Goal: Book appointment/travel/reservation

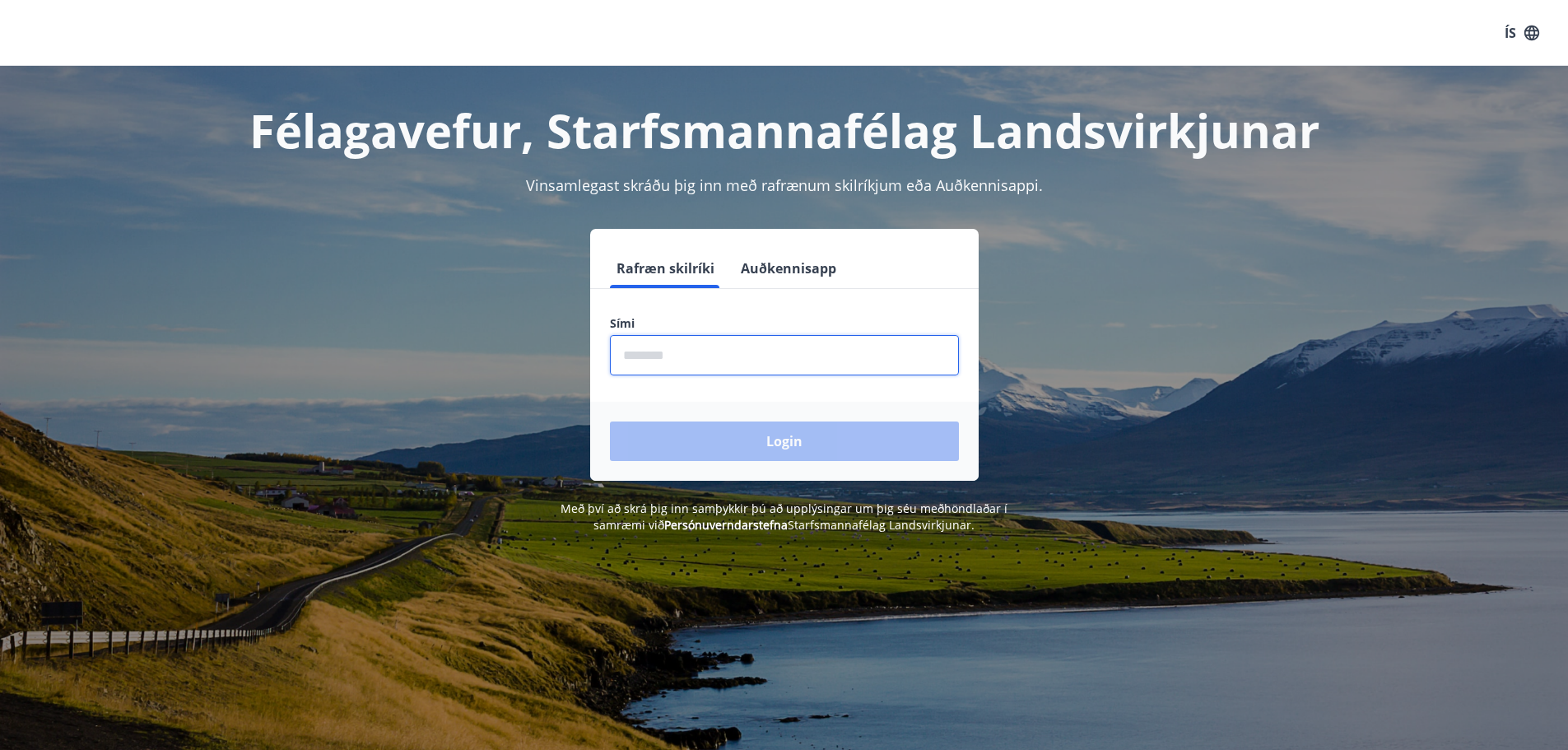
click at [710, 366] on input "phone" at bounding box center [784, 354] width 349 height 40
type input "********"
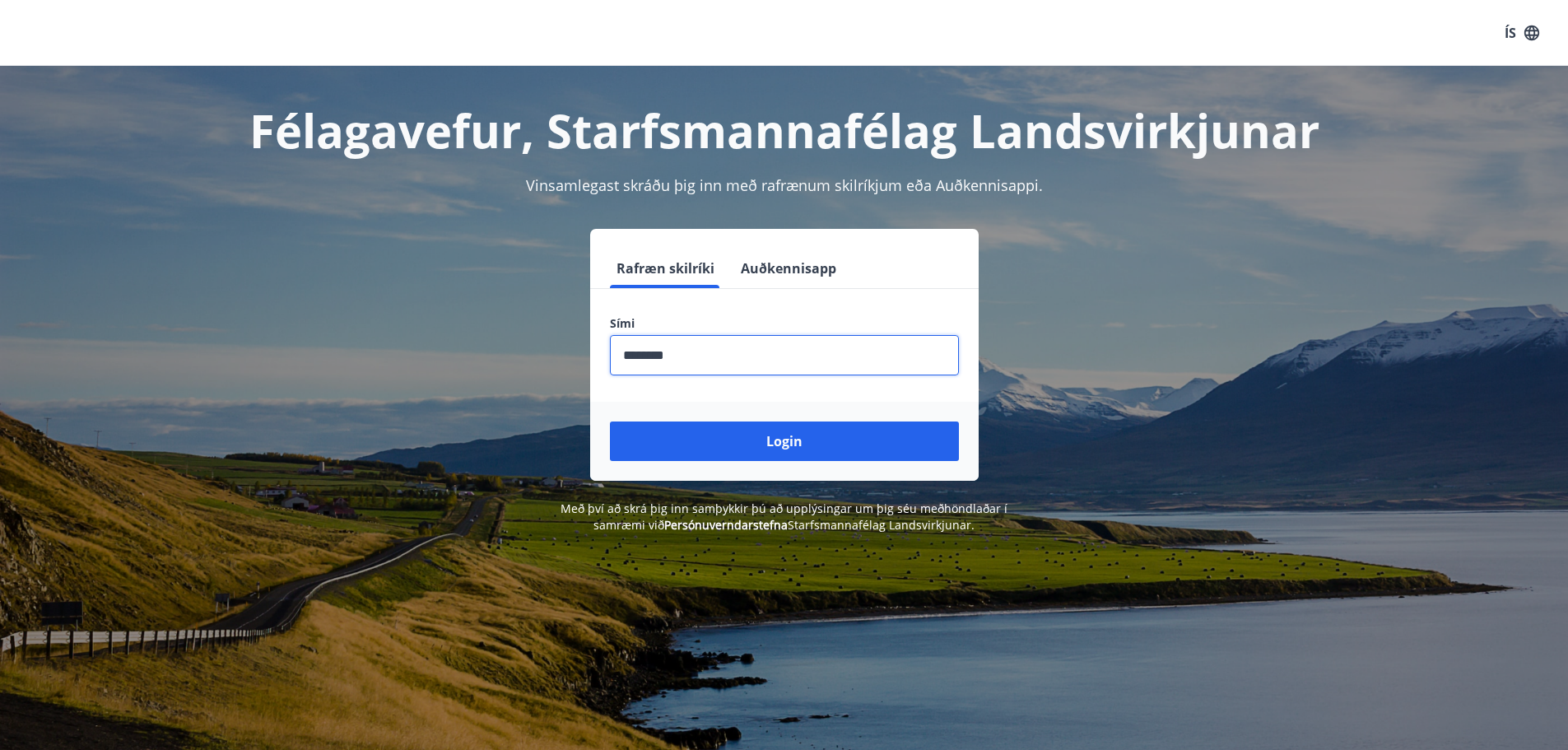
click at [754, 354] on input "phone" at bounding box center [784, 354] width 349 height 40
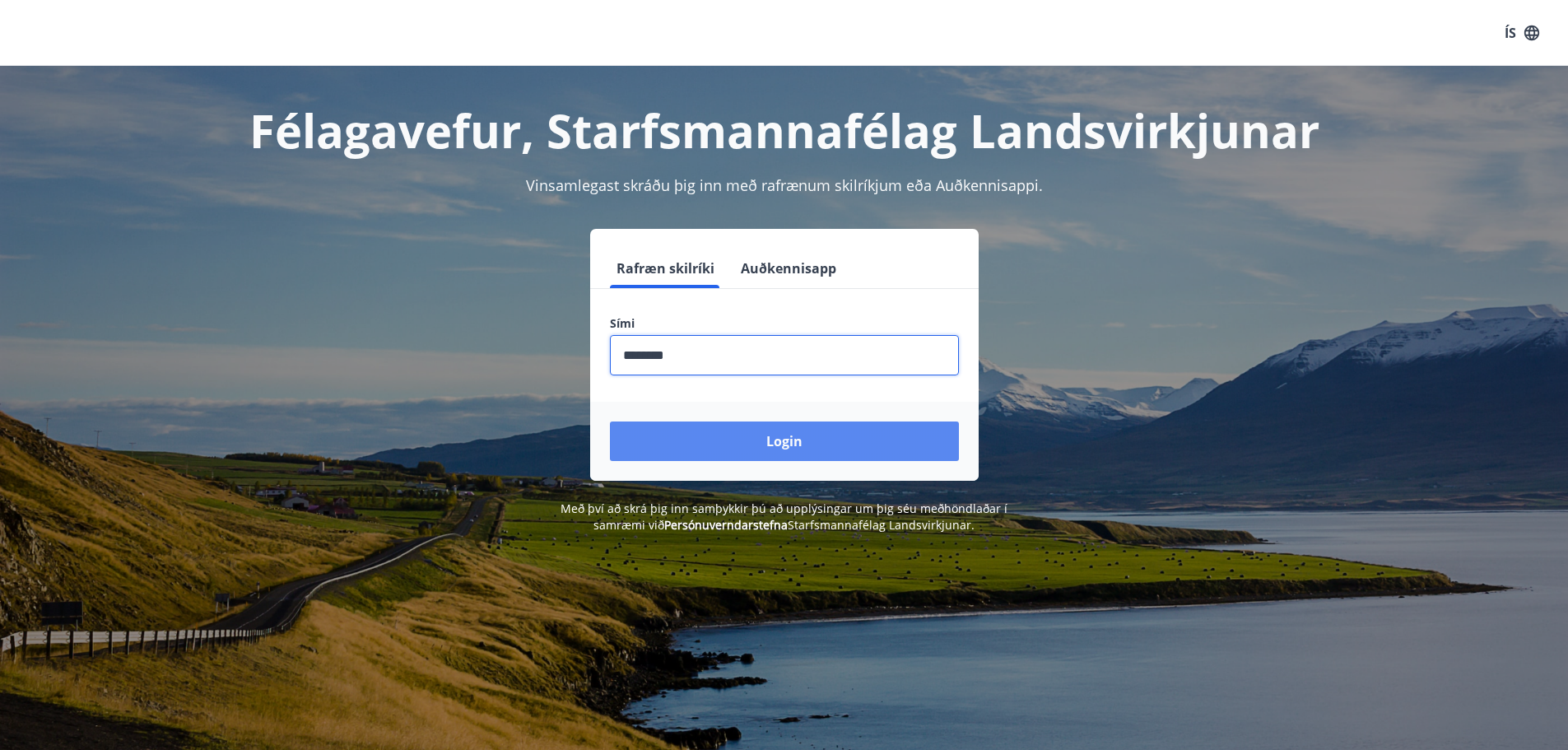
click at [785, 427] on button "Login" at bounding box center [784, 441] width 349 height 39
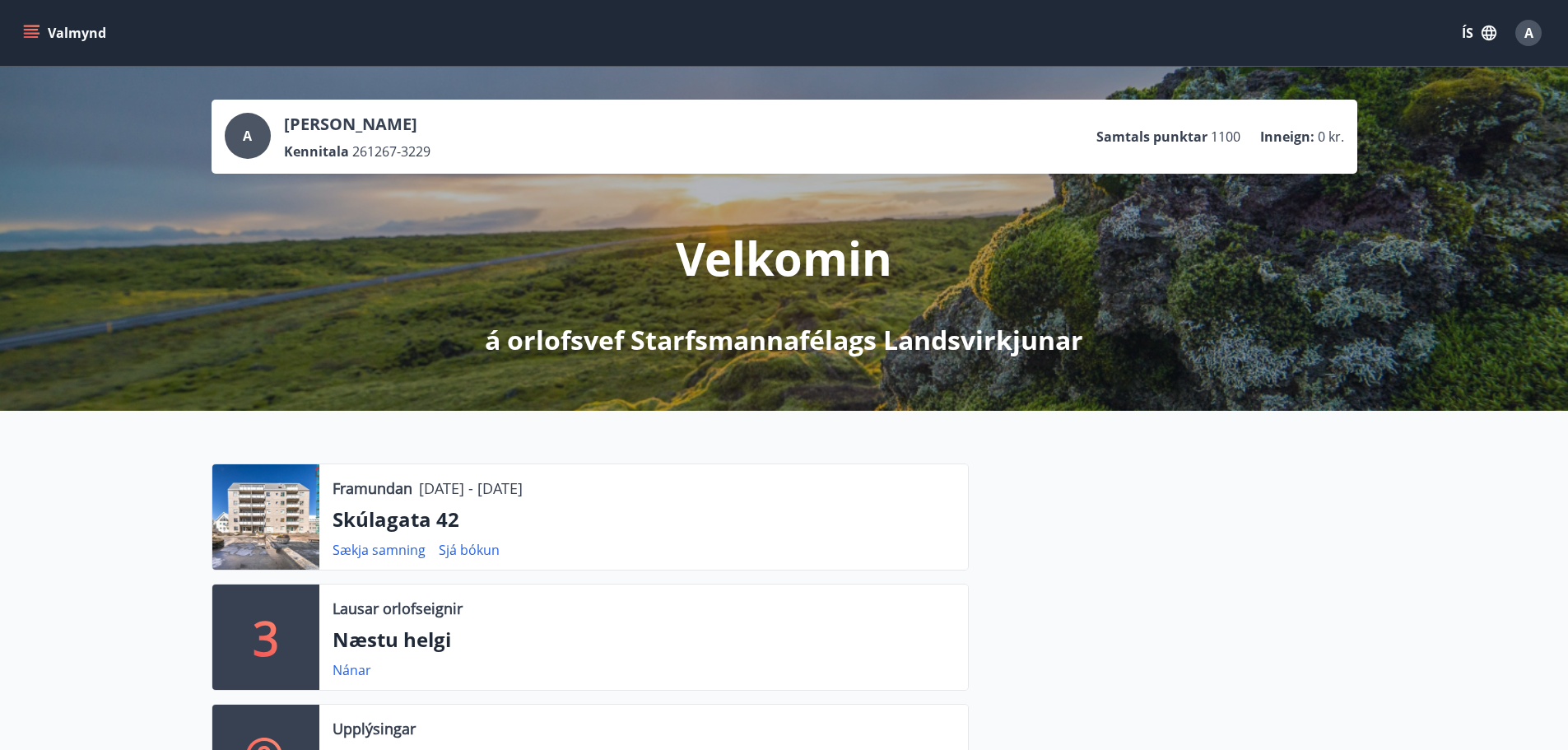
click at [291, 516] on div at bounding box center [266, 517] width 107 height 106
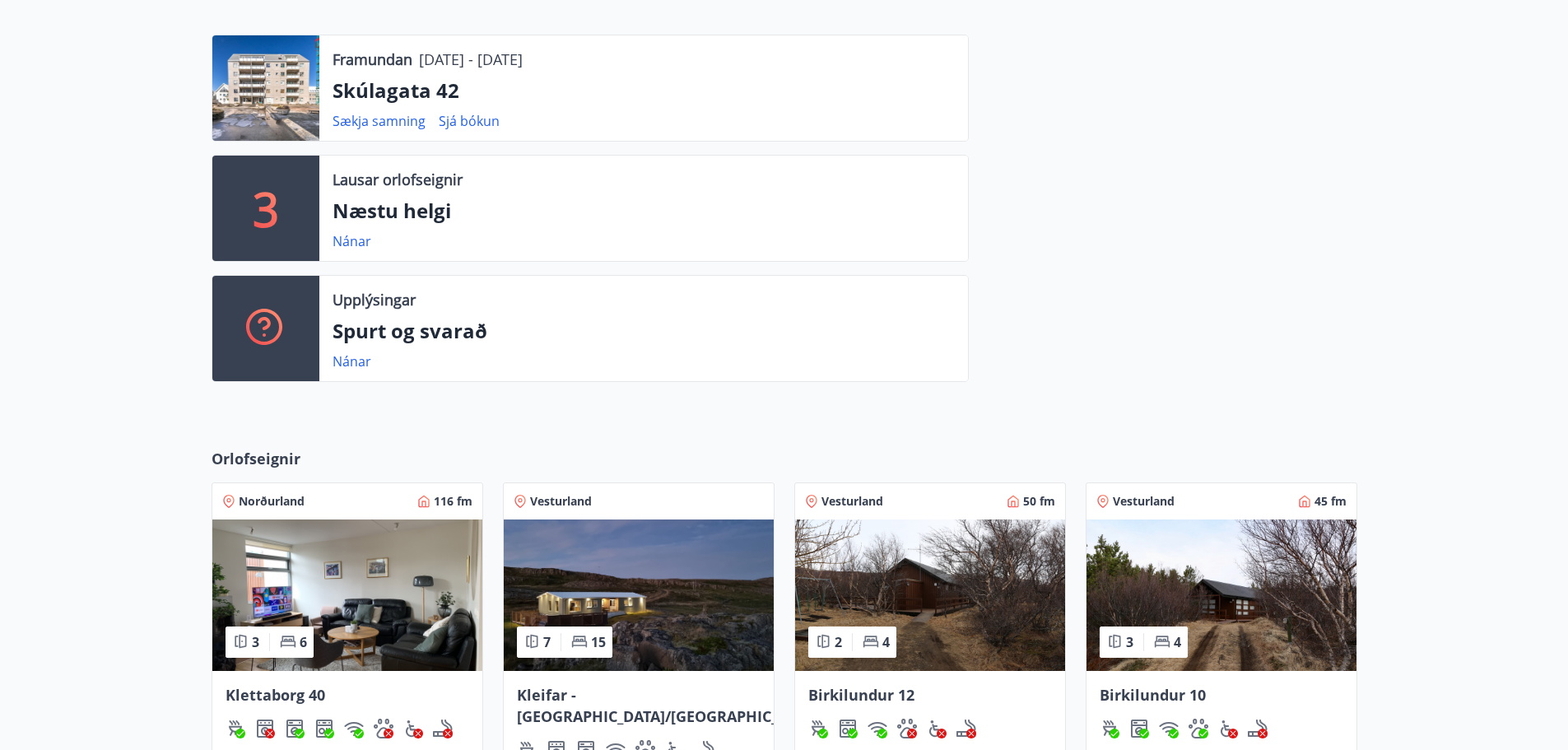
scroll to position [165, 0]
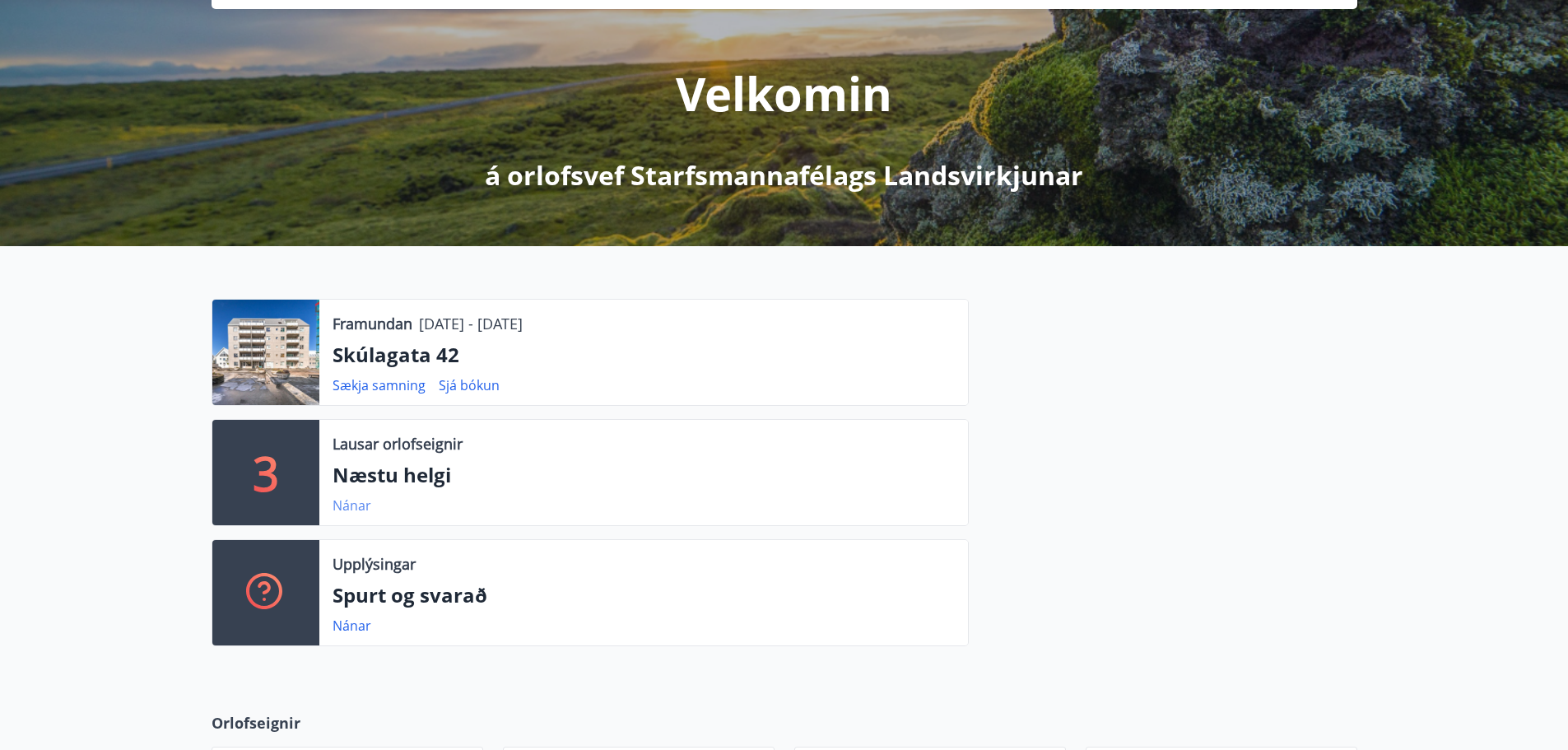
click at [338, 505] on link "Nánar" at bounding box center [352, 505] width 38 height 18
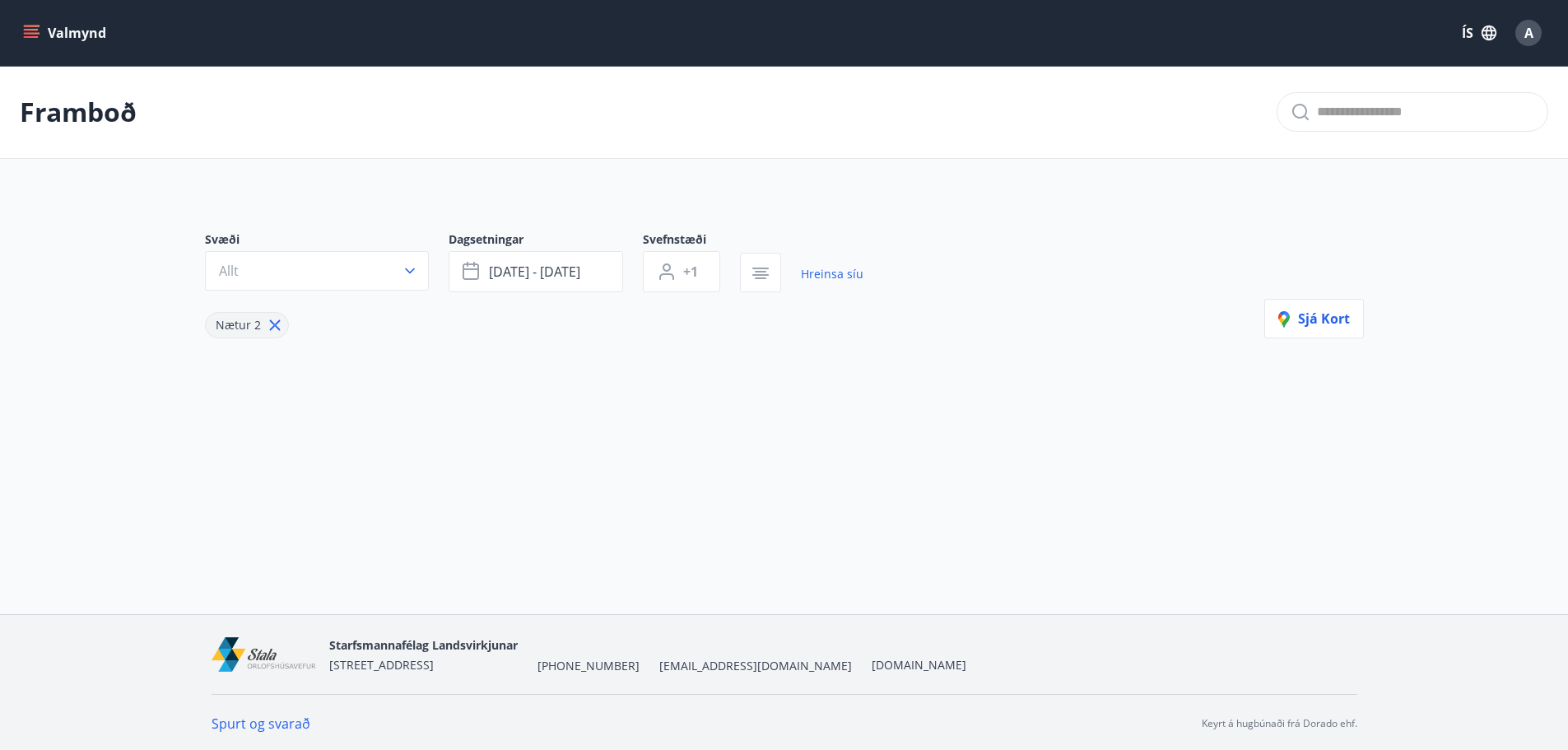
type input "*"
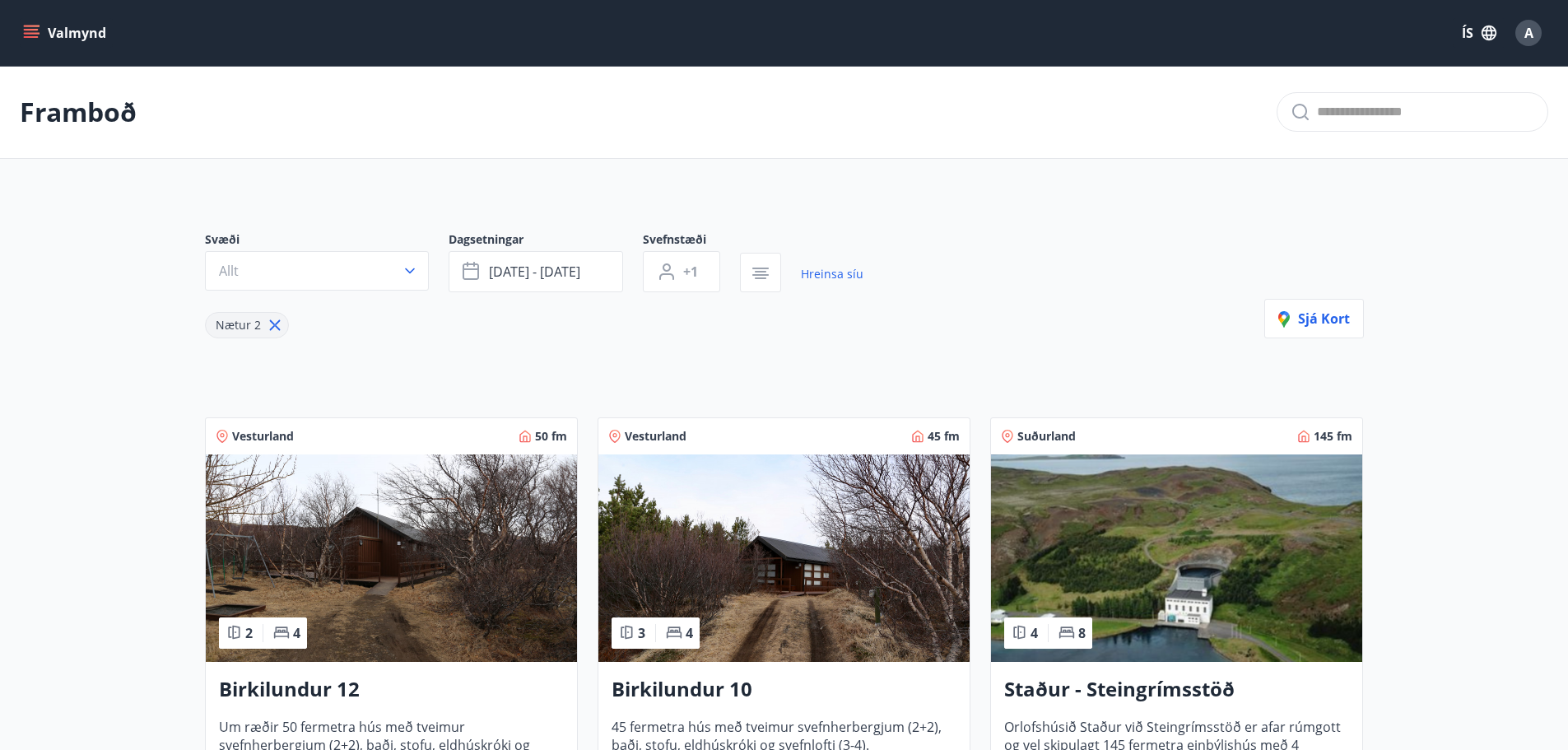
click at [23, 33] on icon "menu" at bounding box center [32, 33] width 17 height 17
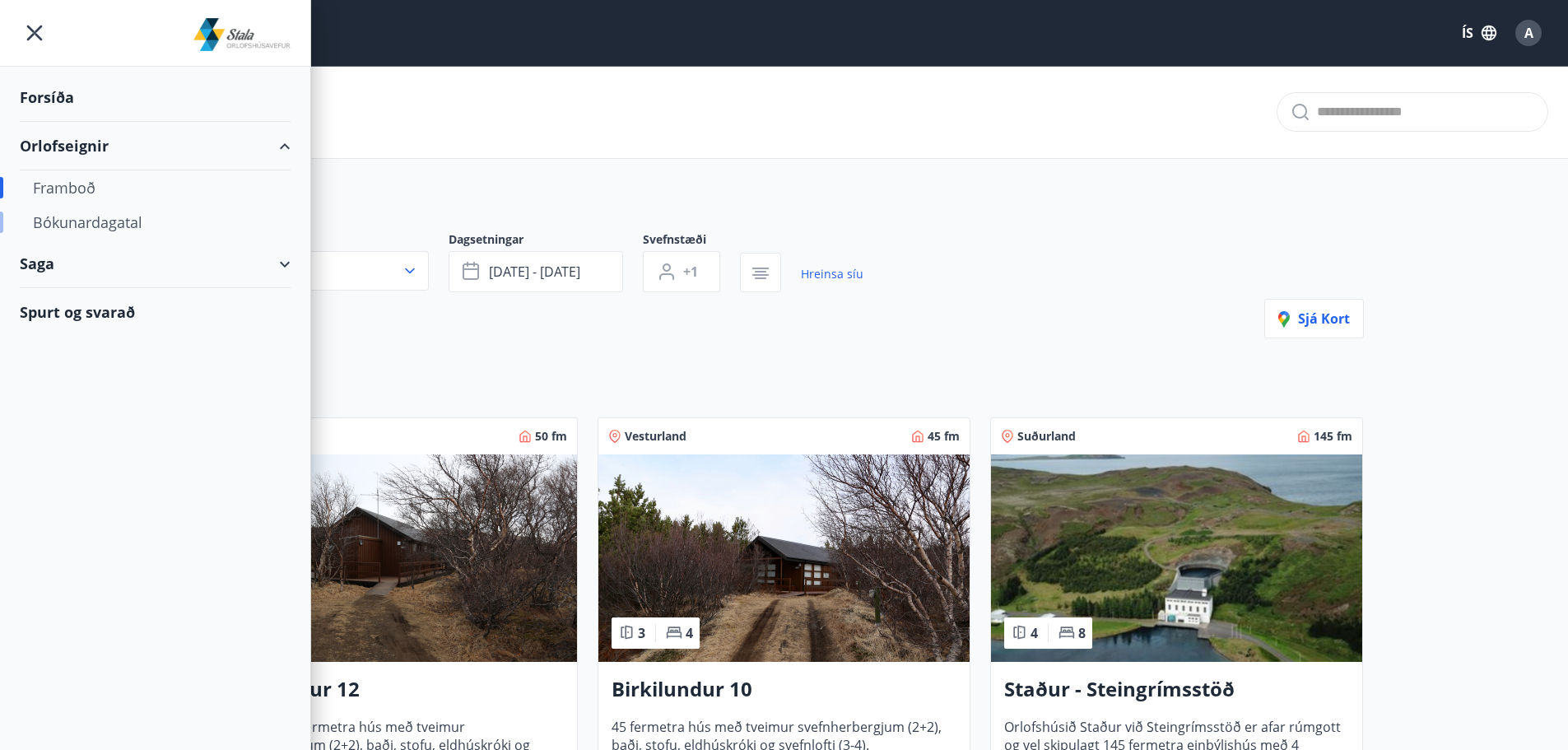
click at [68, 218] on div "Bókunardagatal" at bounding box center [154, 222] width 244 height 35
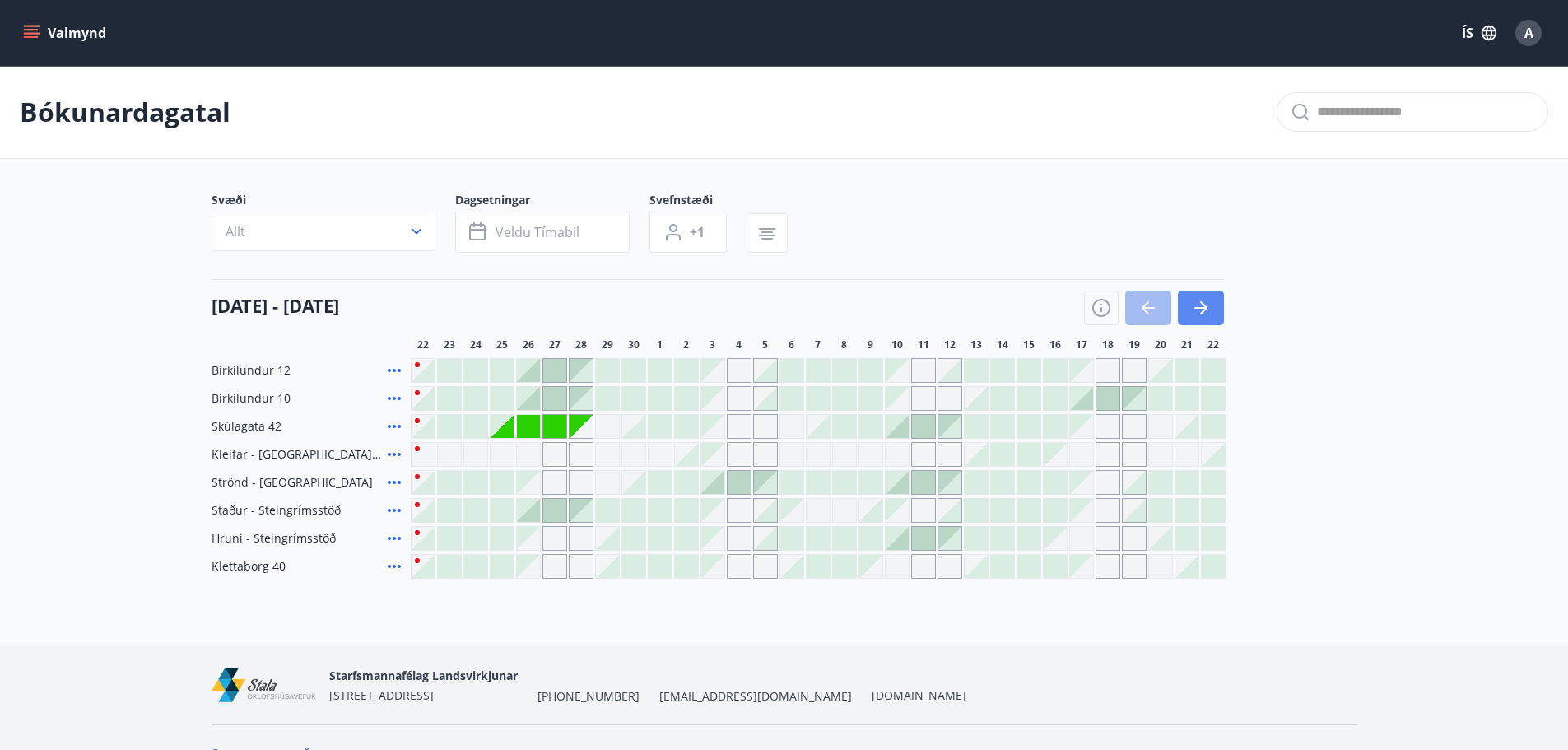
click at [1208, 312] on icon "button" at bounding box center [1201, 308] width 20 height 20
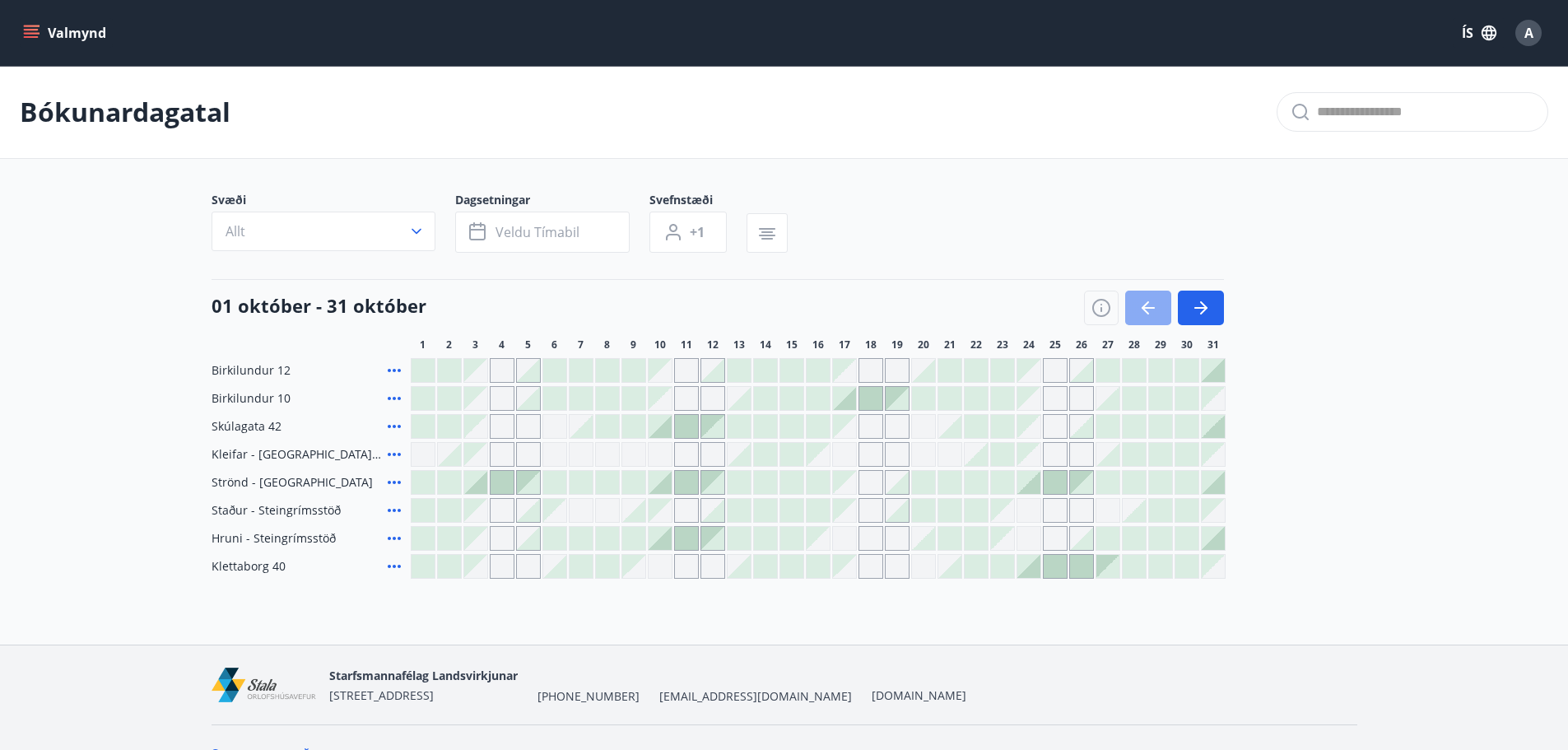
click at [1153, 314] on icon "button" at bounding box center [1148, 308] width 20 height 20
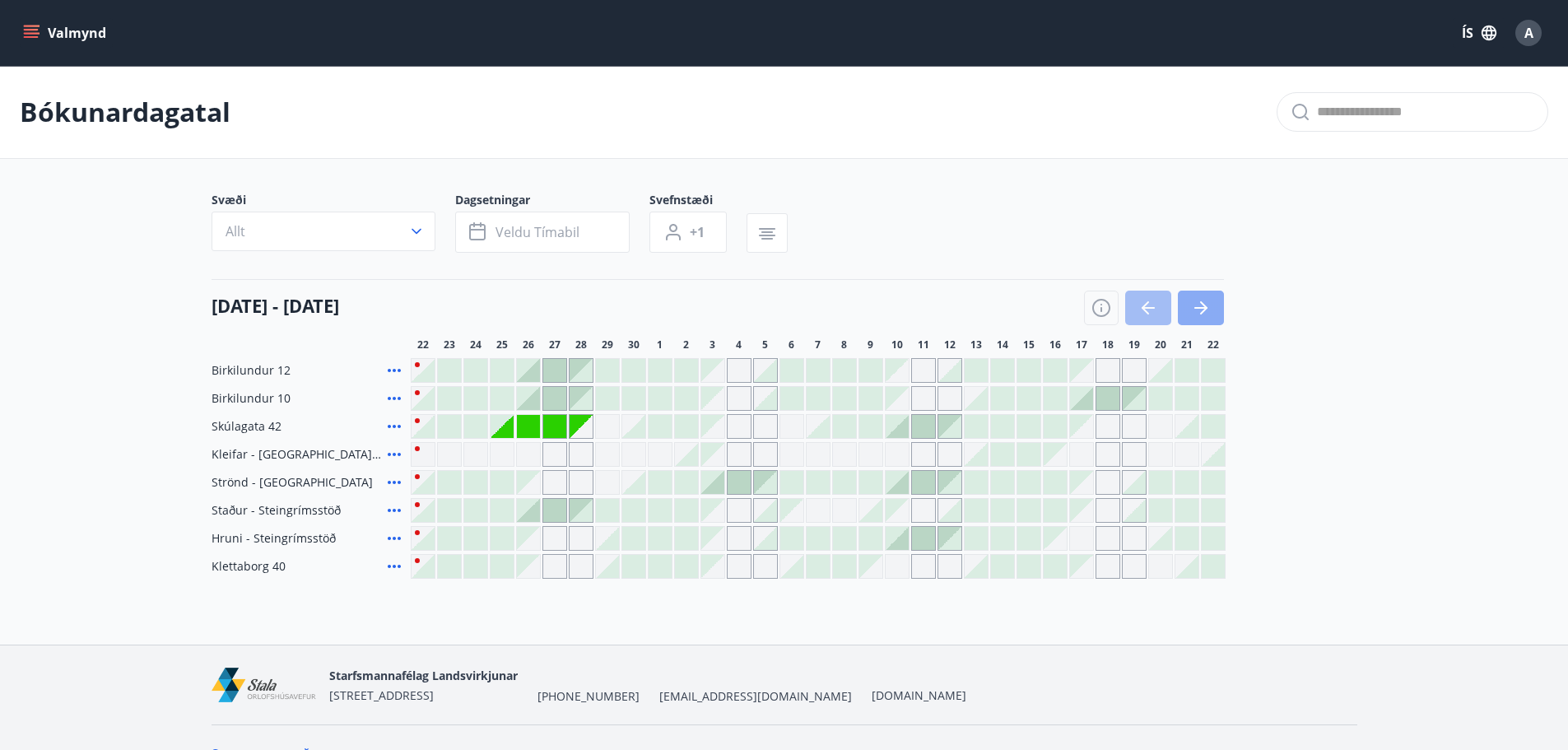
click at [1212, 307] on button "button" at bounding box center [1201, 308] width 46 height 35
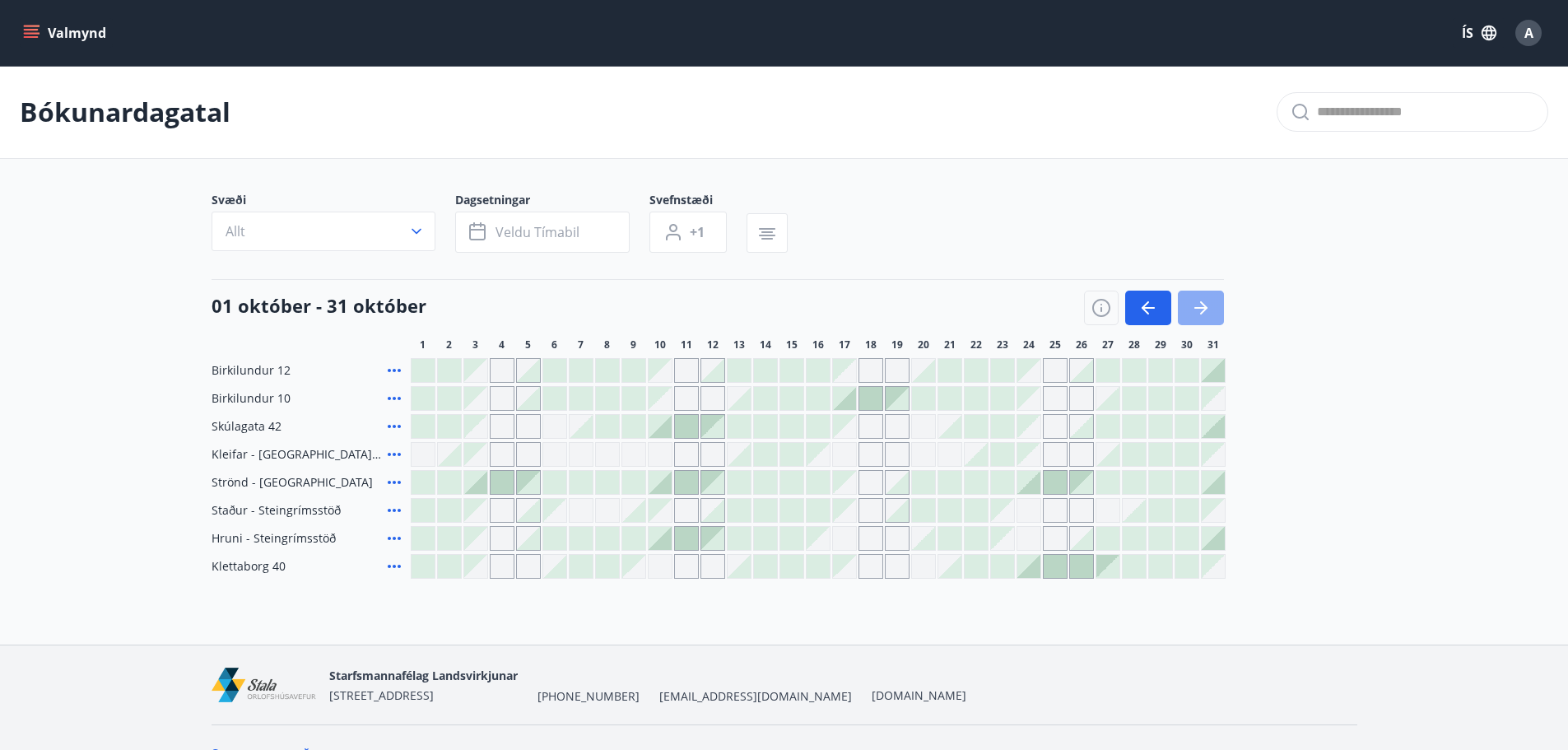
click at [1212, 307] on button "button" at bounding box center [1201, 308] width 46 height 35
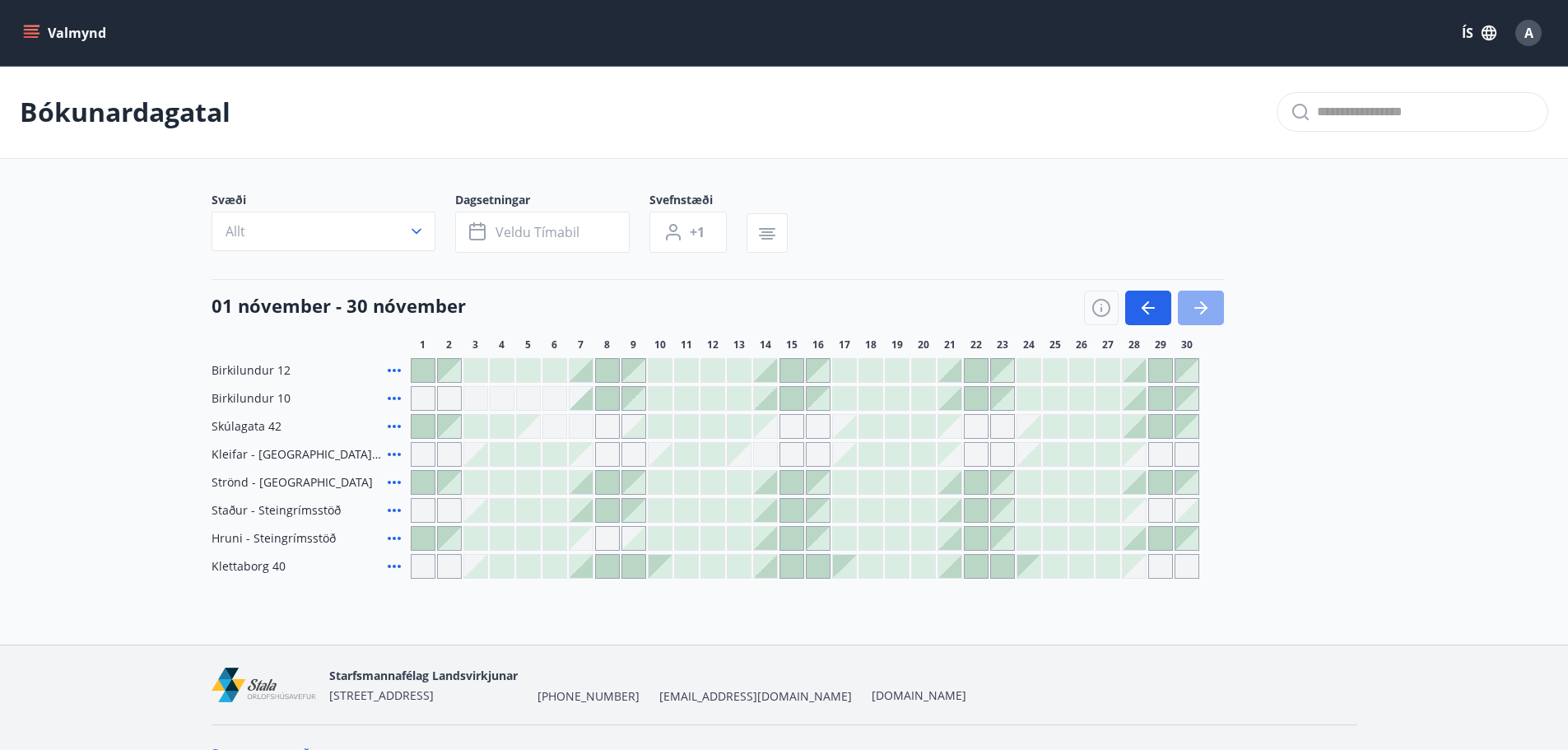
click at [1212, 307] on button "button" at bounding box center [1201, 308] width 46 height 35
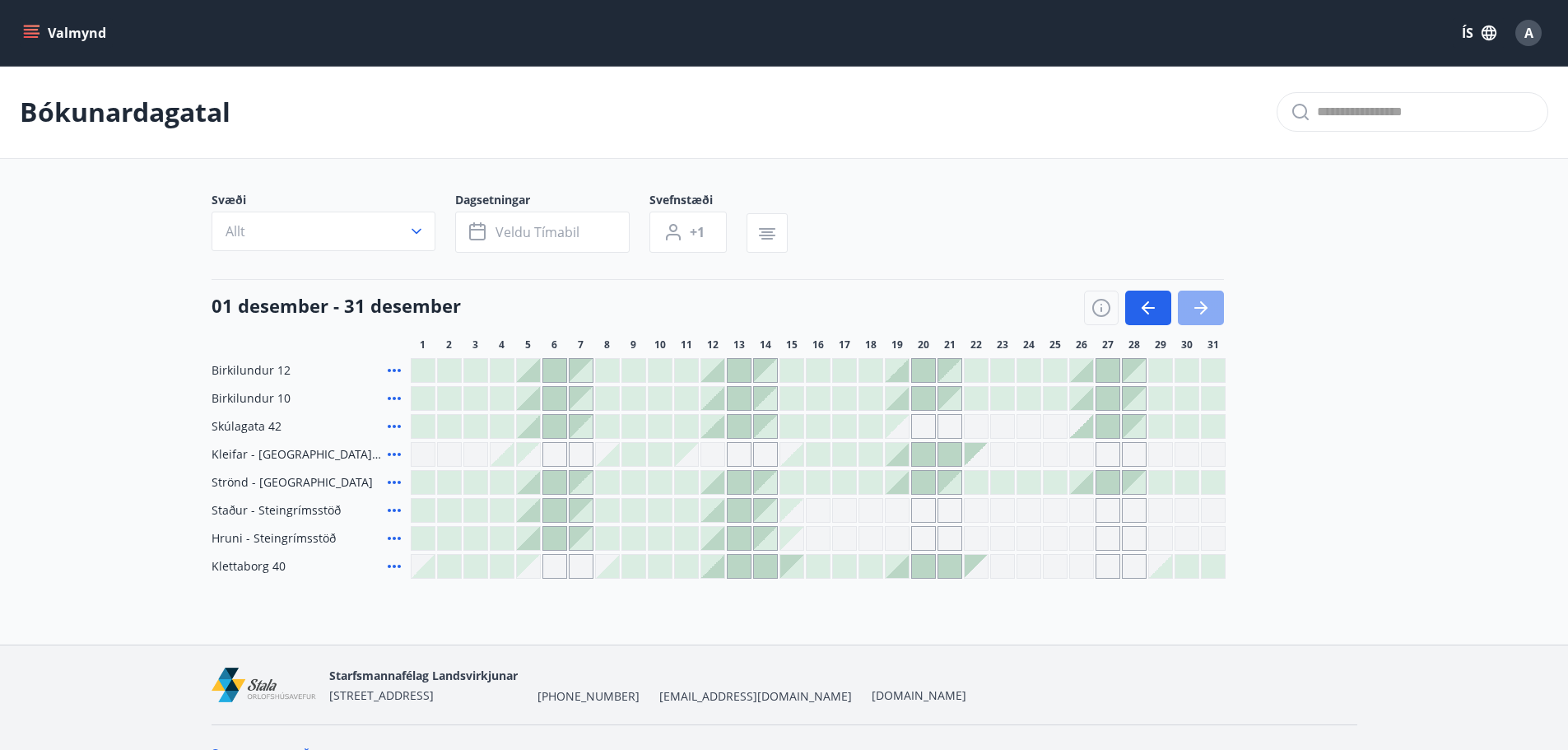
click at [1212, 307] on button "button" at bounding box center [1201, 308] width 46 height 35
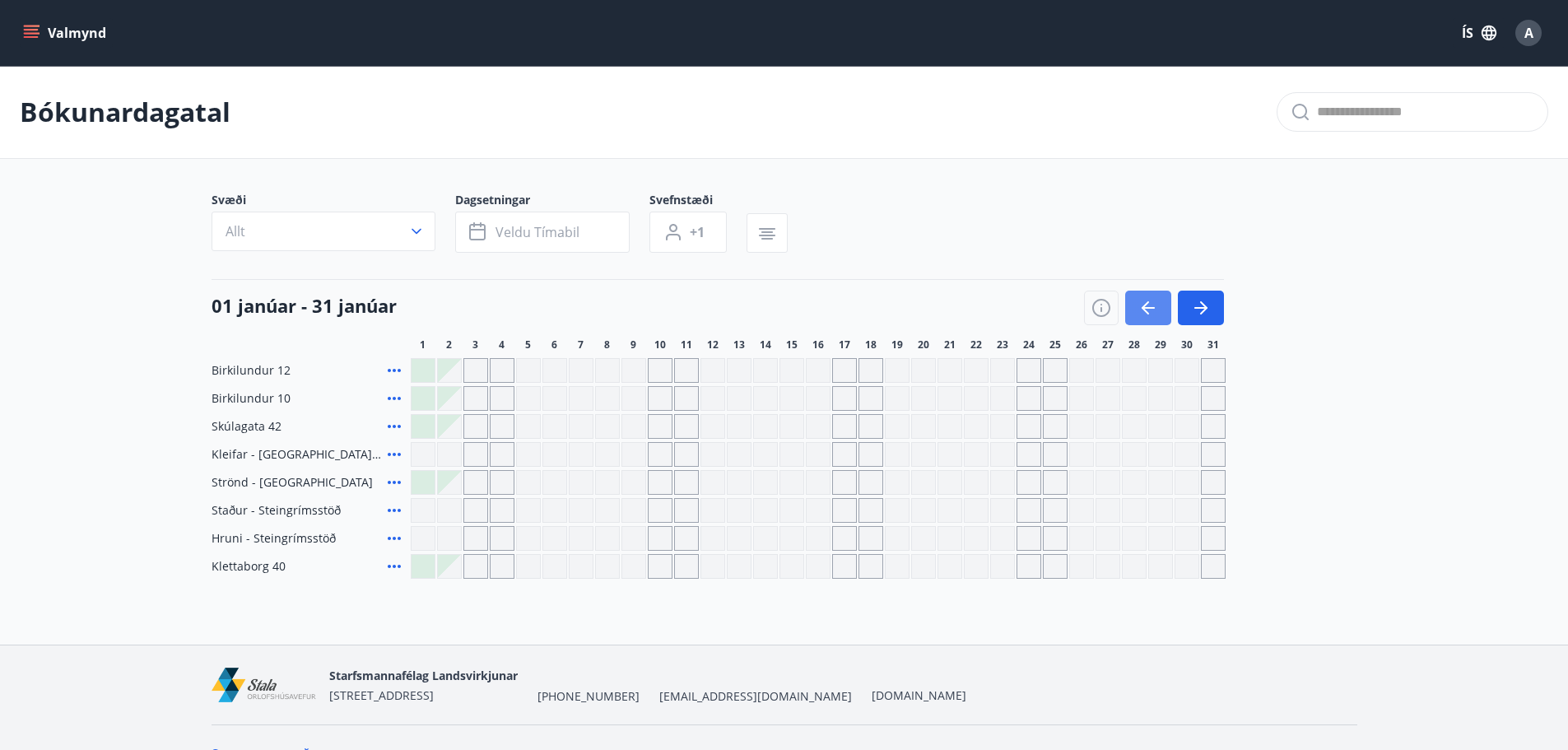
click at [1159, 307] on button "button" at bounding box center [1148, 308] width 46 height 35
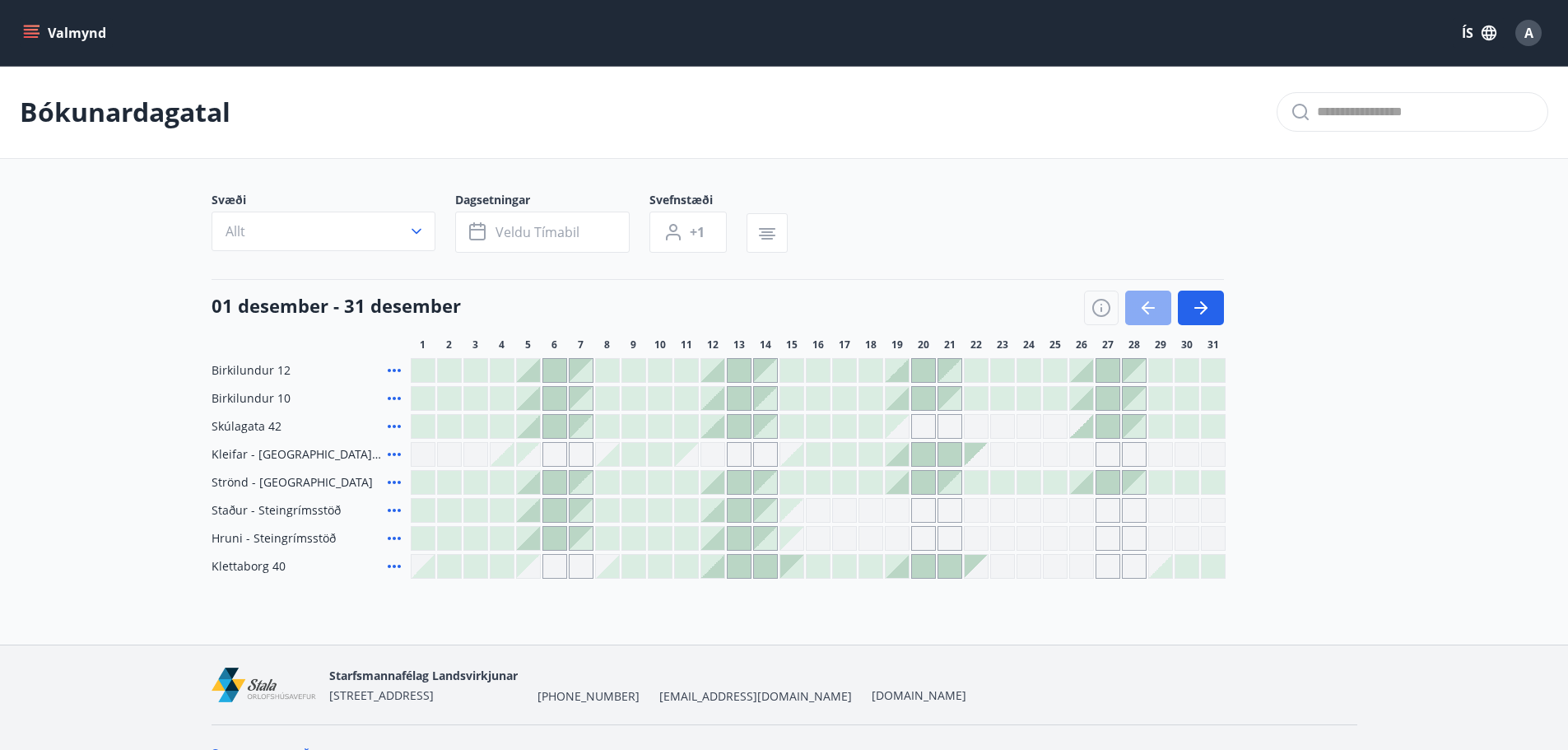
click at [1159, 307] on button "button" at bounding box center [1148, 308] width 46 height 35
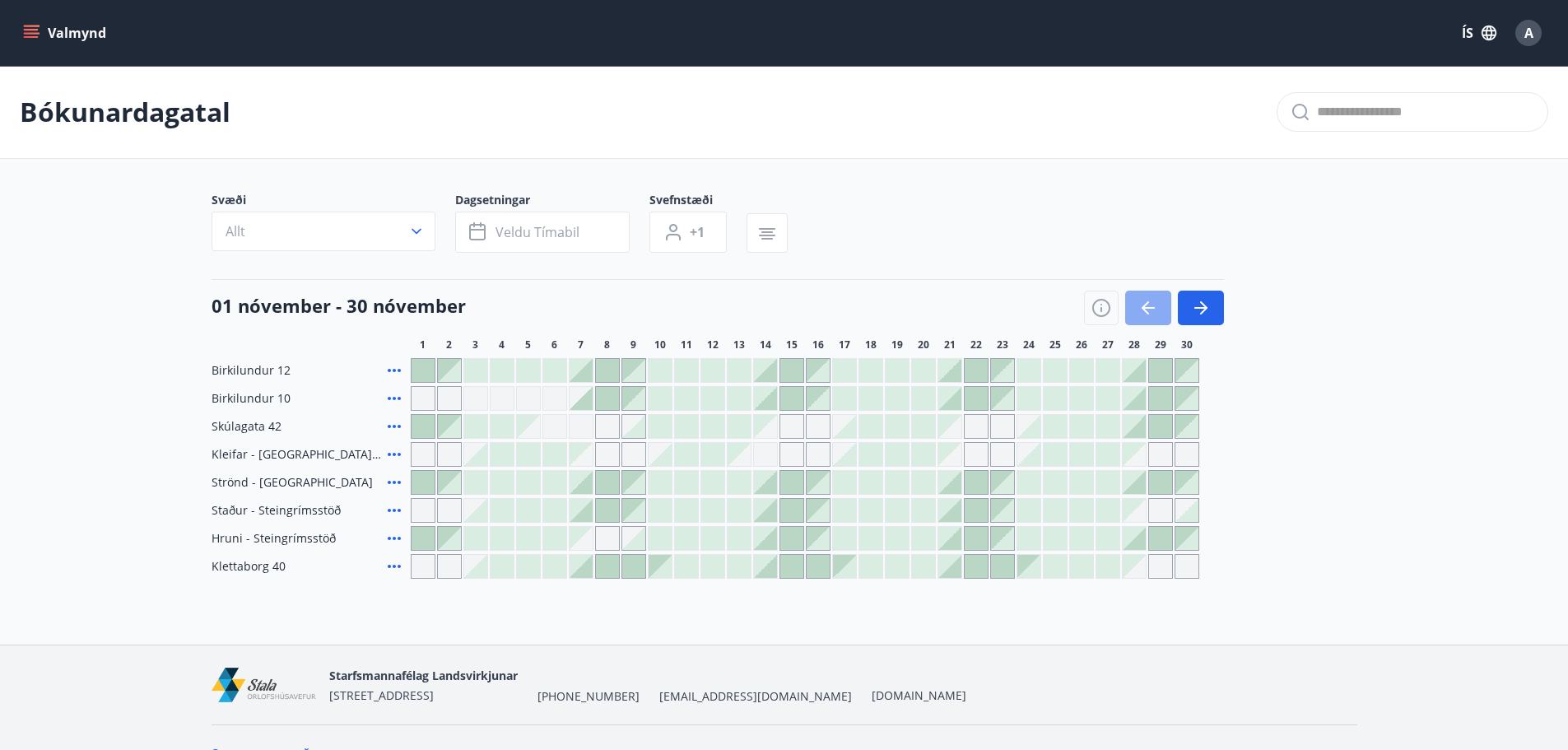
click at [1155, 307] on icon "button" at bounding box center [1148, 308] width 20 height 20
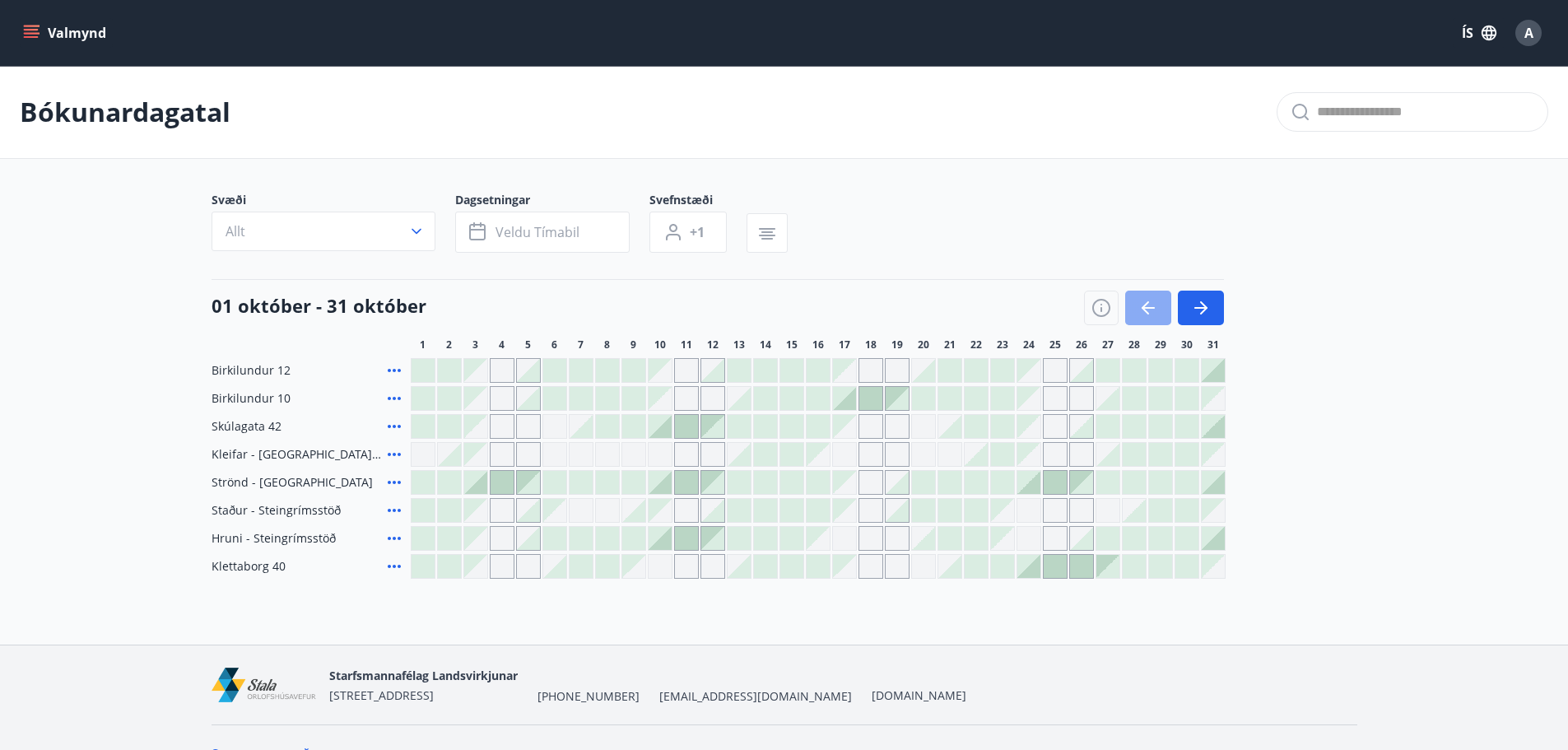
click at [1155, 307] on icon "button" at bounding box center [1148, 308] width 20 height 20
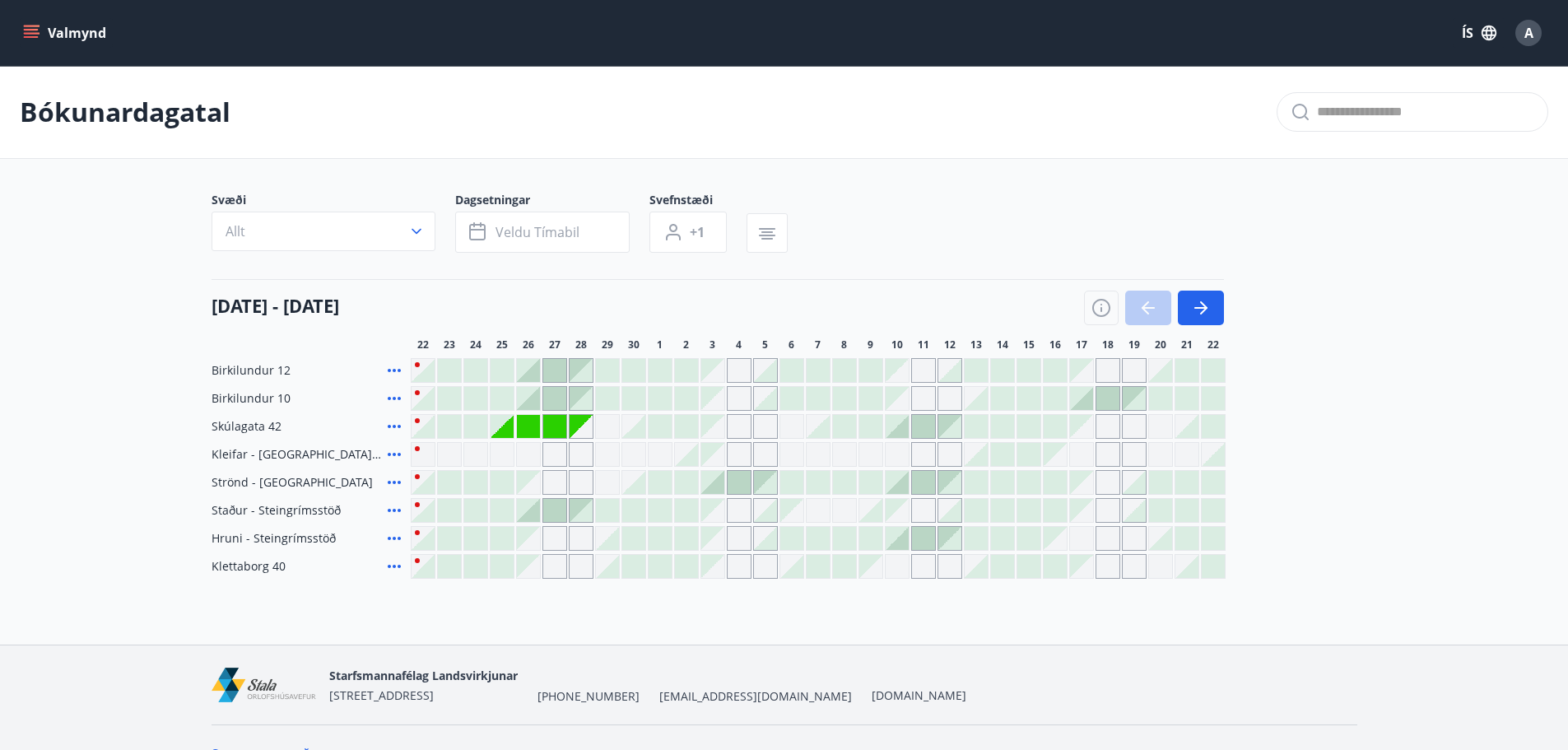
click at [1155, 307] on div at bounding box center [1155, 308] width 140 height 35
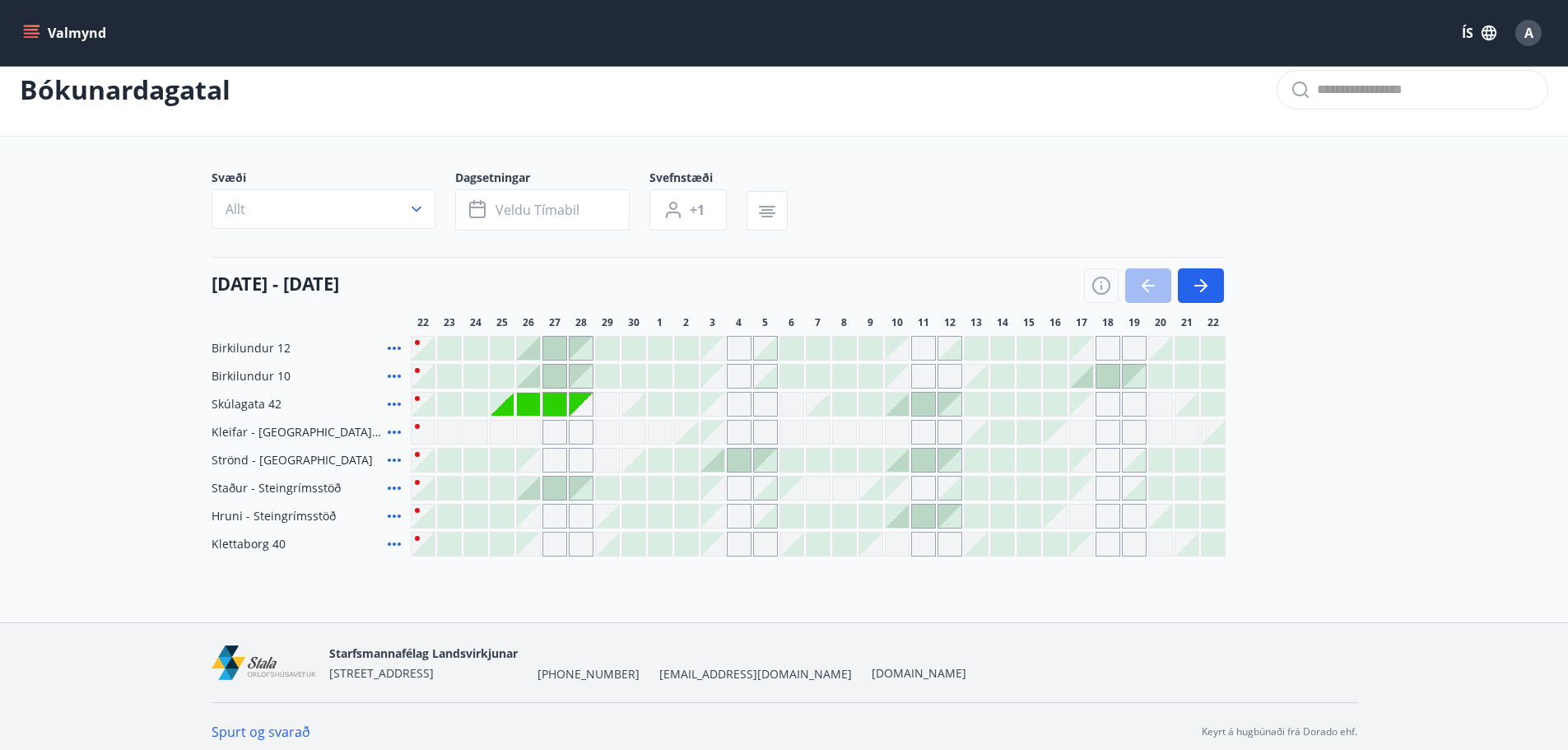
scroll to position [33, 0]
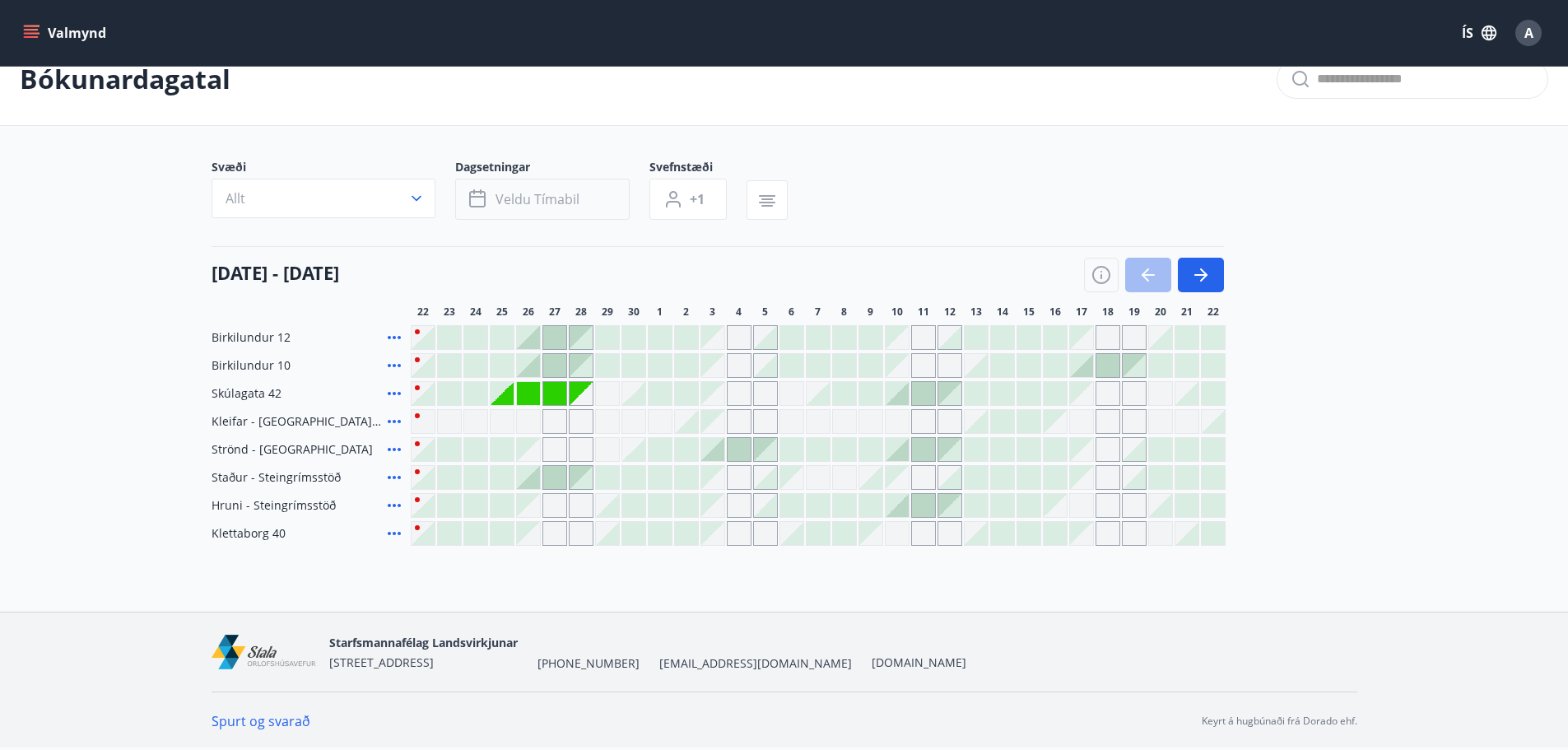
click at [502, 203] on span "Veldu tímabil" at bounding box center [538, 198] width 84 height 18
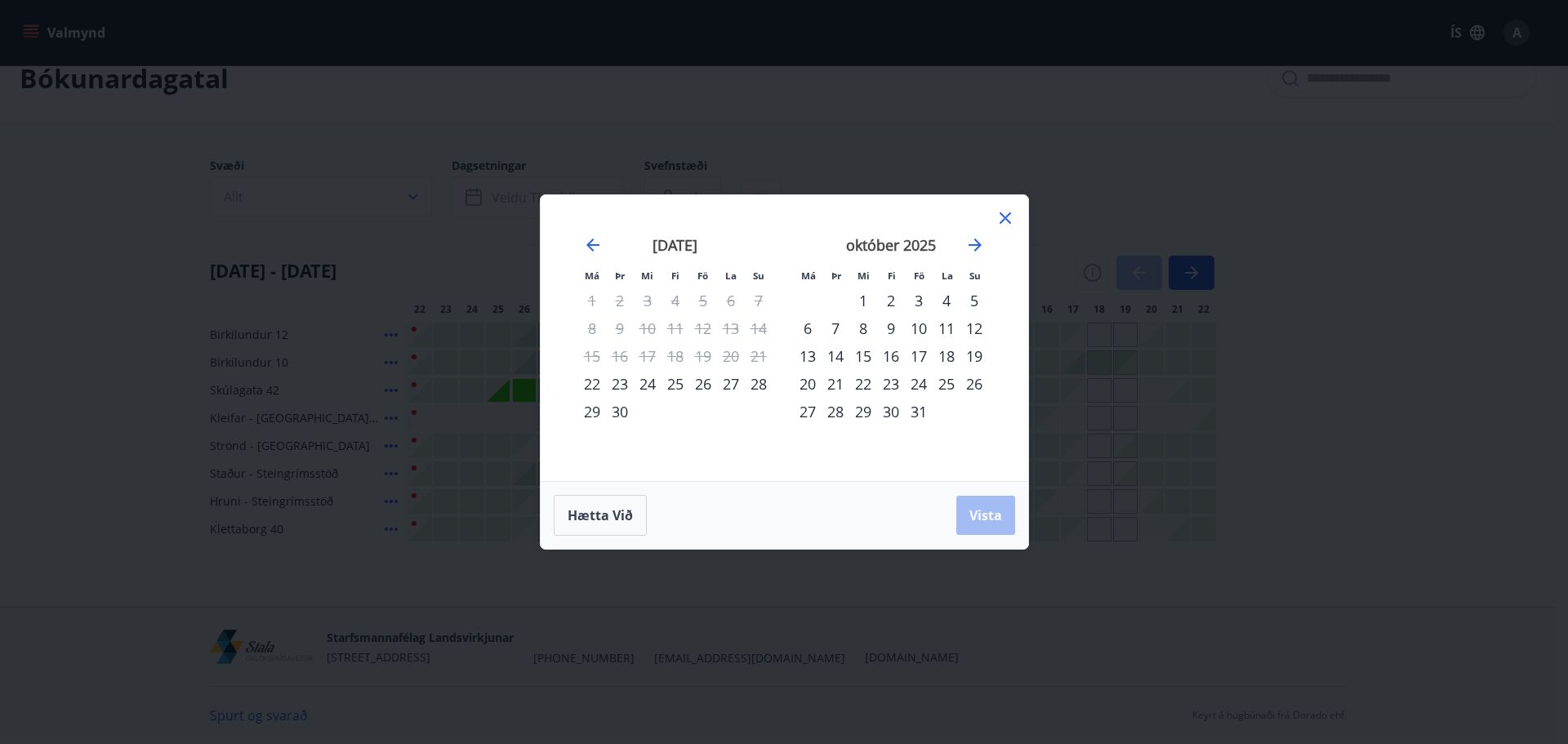
click at [591, 383] on div "22" at bounding box center [592, 384] width 28 height 28
click at [617, 413] on div "30" at bounding box center [620, 412] width 28 height 28
click at [974, 514] on span "Vista" at bounding box center [985, 515] width 32 height 18
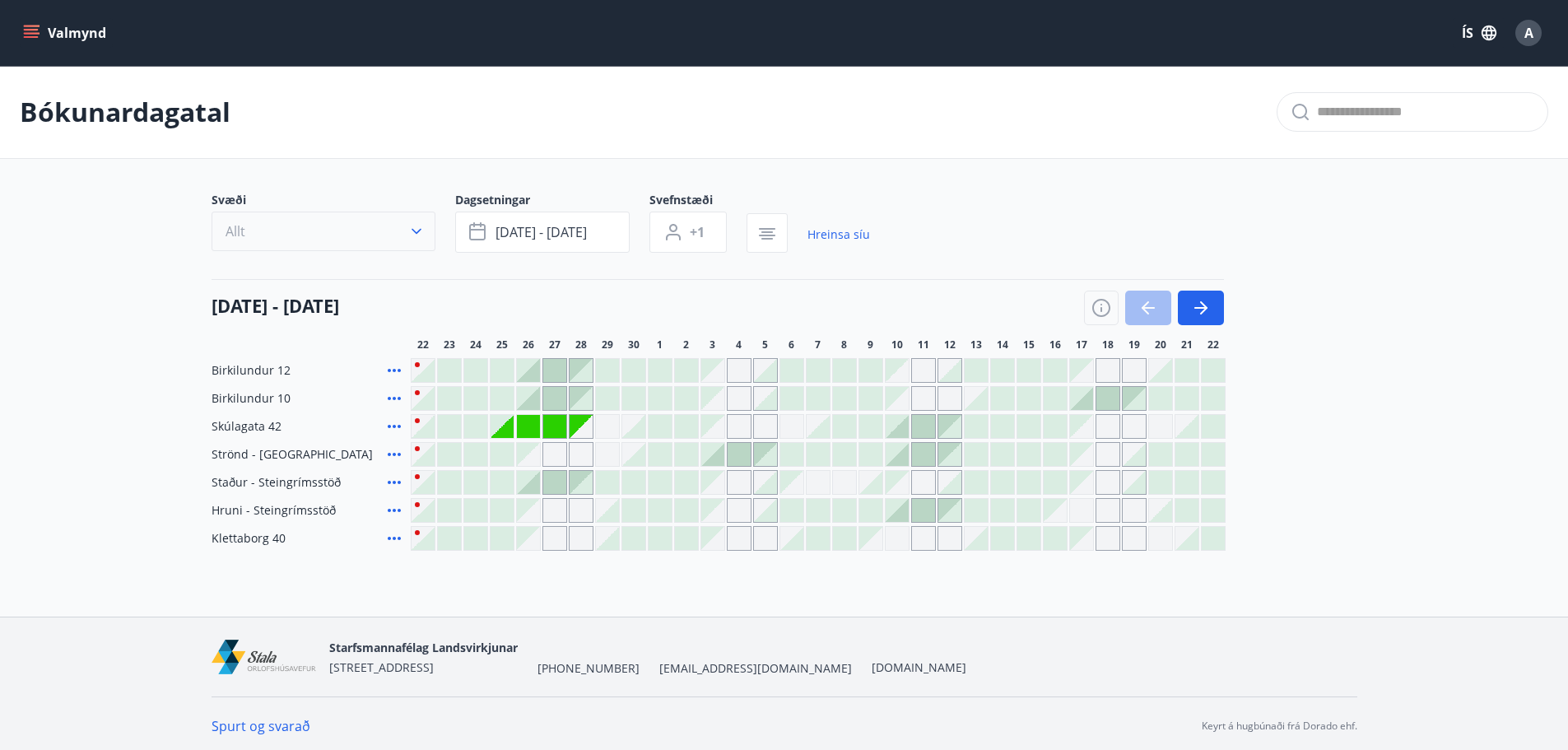
click at [390, 234] on button "Allt" at bounding box center [323, 231] width 223 height 39
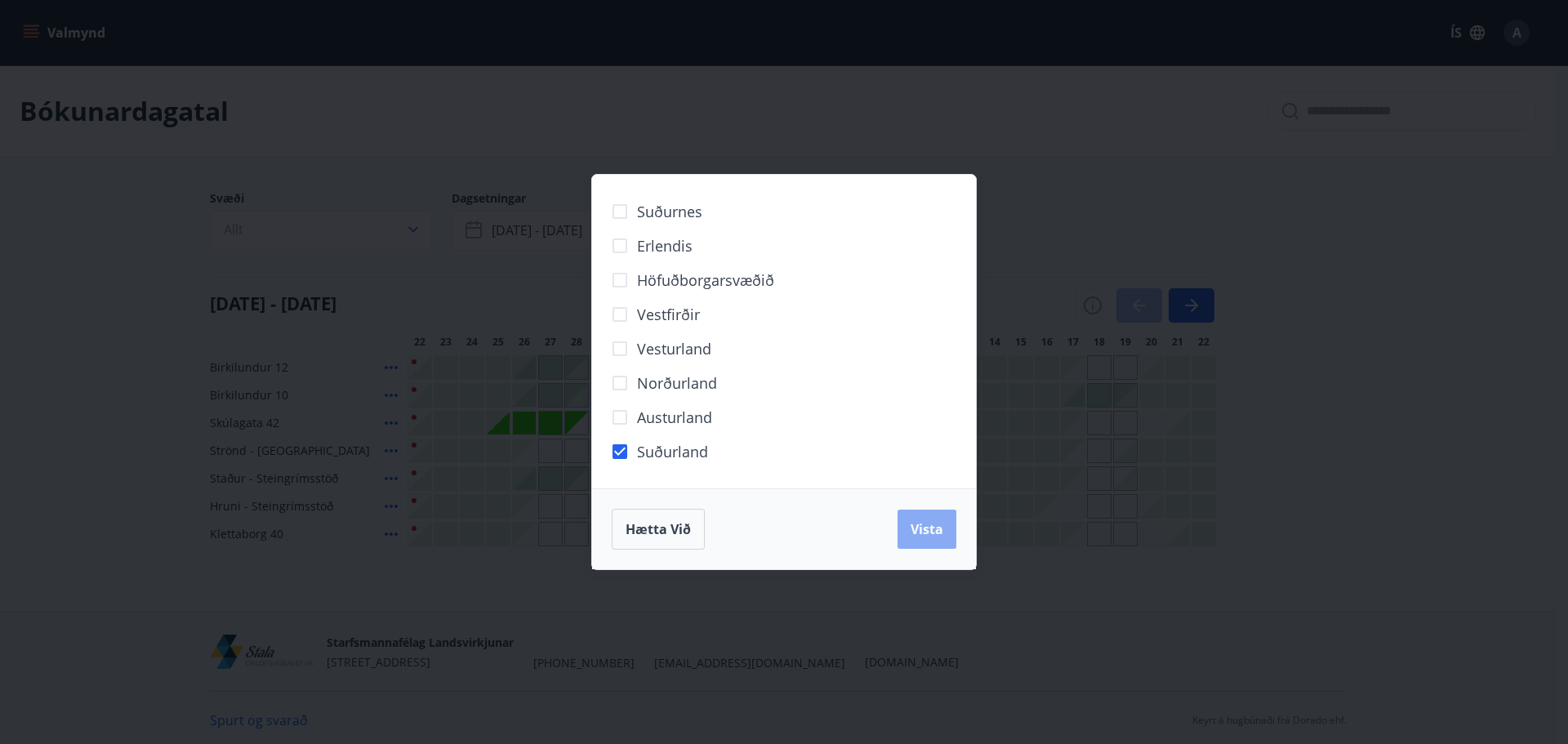
click at [913, 535] on span "Vista" at bounding box center [927, 529] width 32 height 18
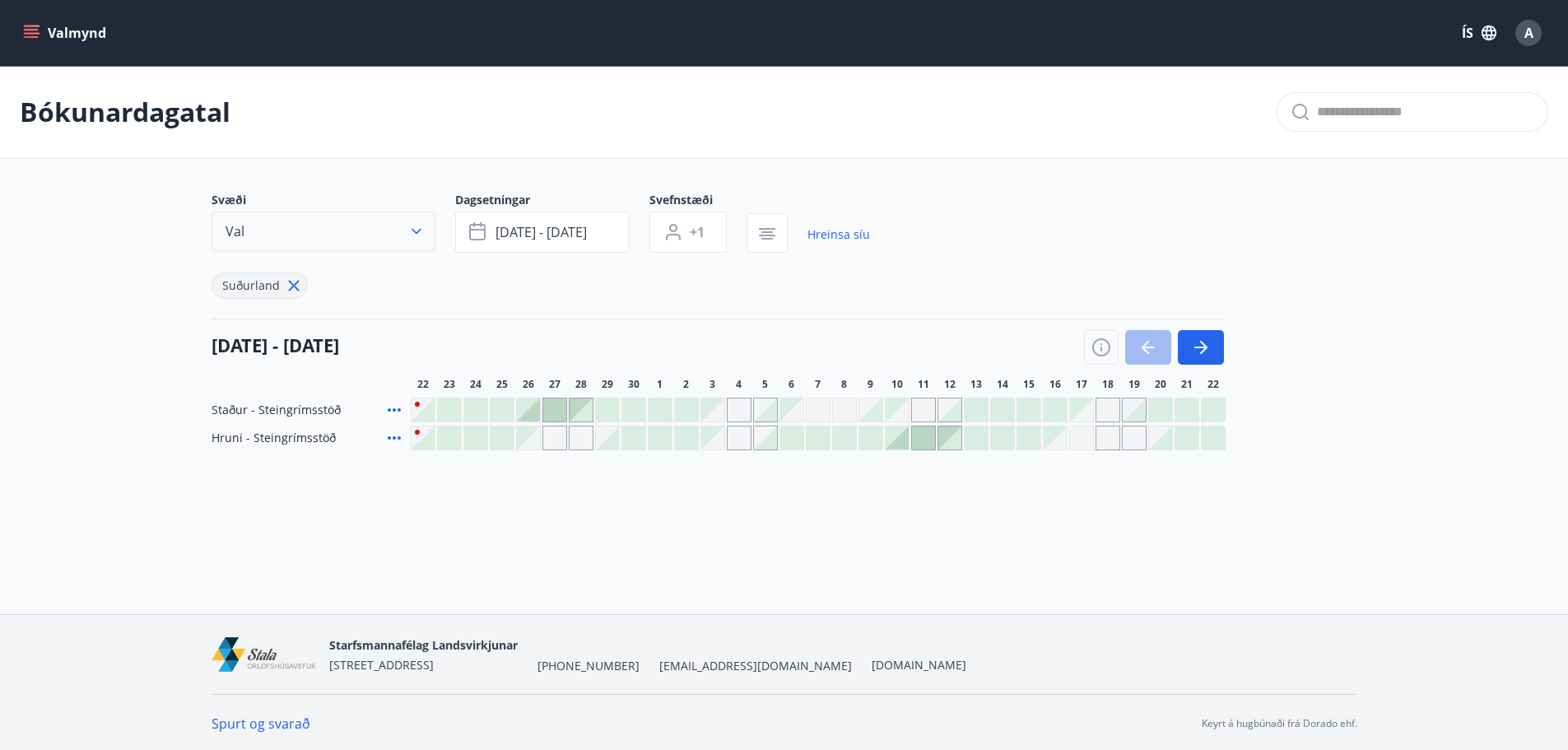
click at [411, 227] on icon "button" at bounding box center [417, 232] width 17 height 17
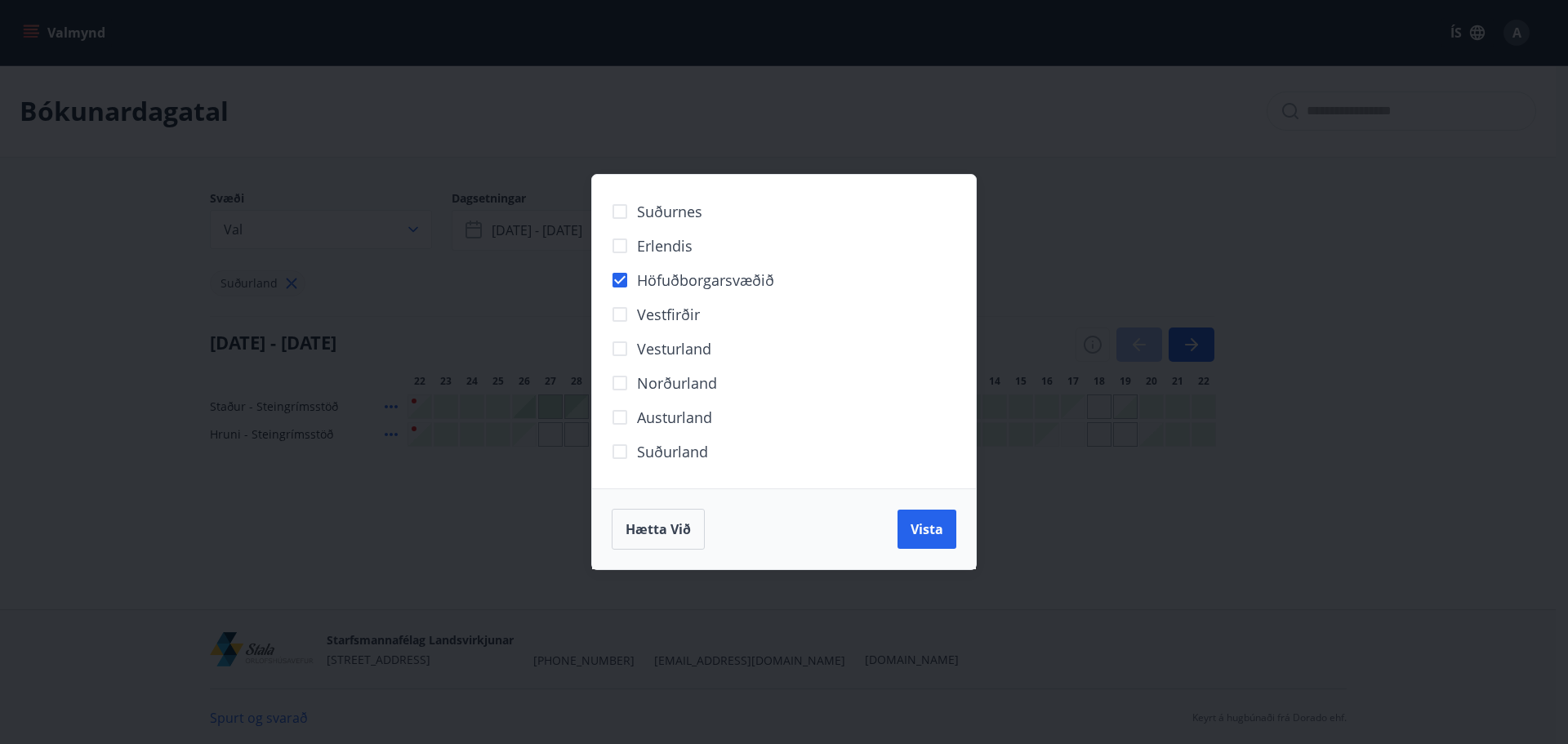
drag, startPoint x: 941, startPoint y: 523, endPoint x: 973, endPoint y: 520, distance: 32.1
click at [942, 523] on span "Vista" at bounding box center [927, 529] width 32 height 18
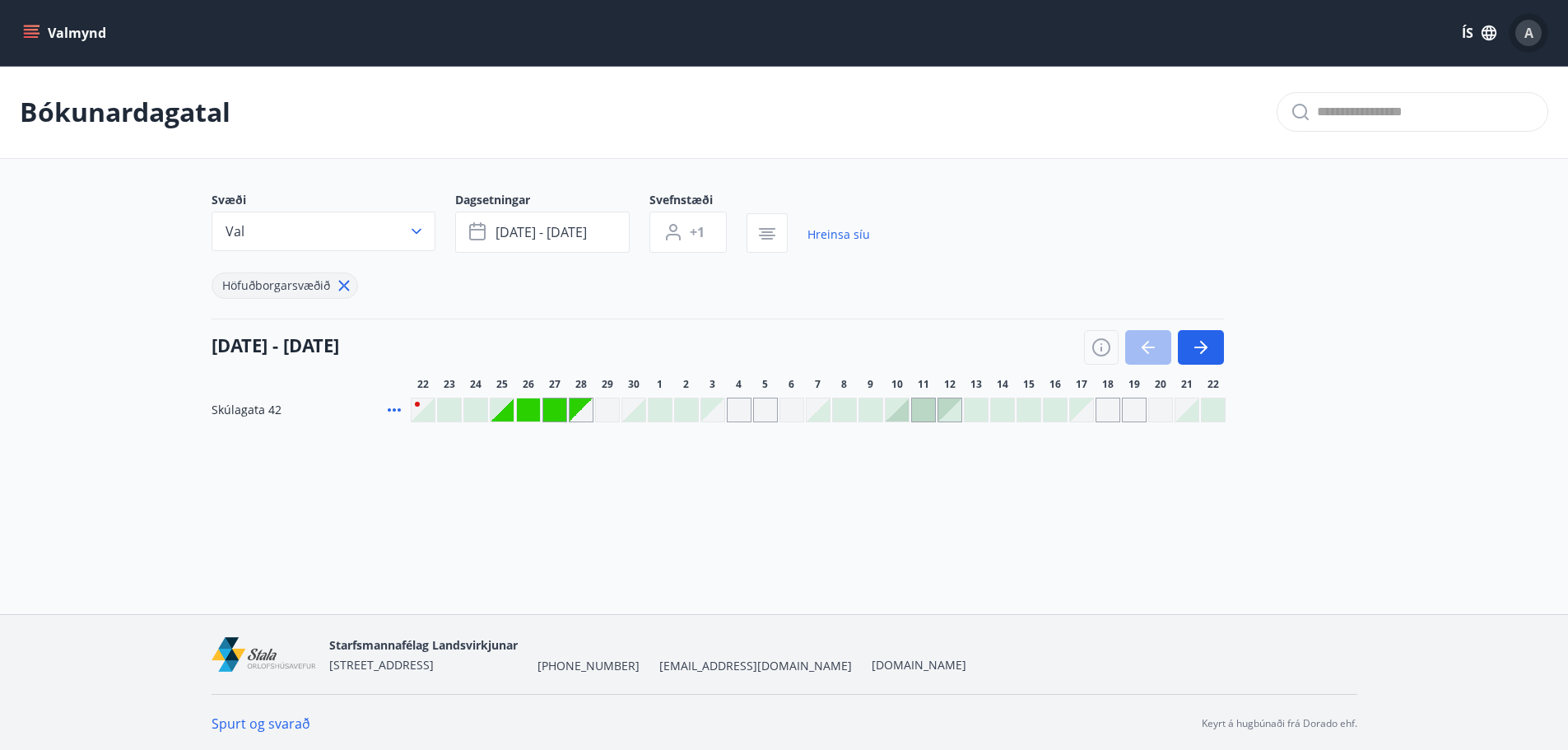
click at [1522, 32] on div "A" at bounding box center [1529, 33] width 26 height 26
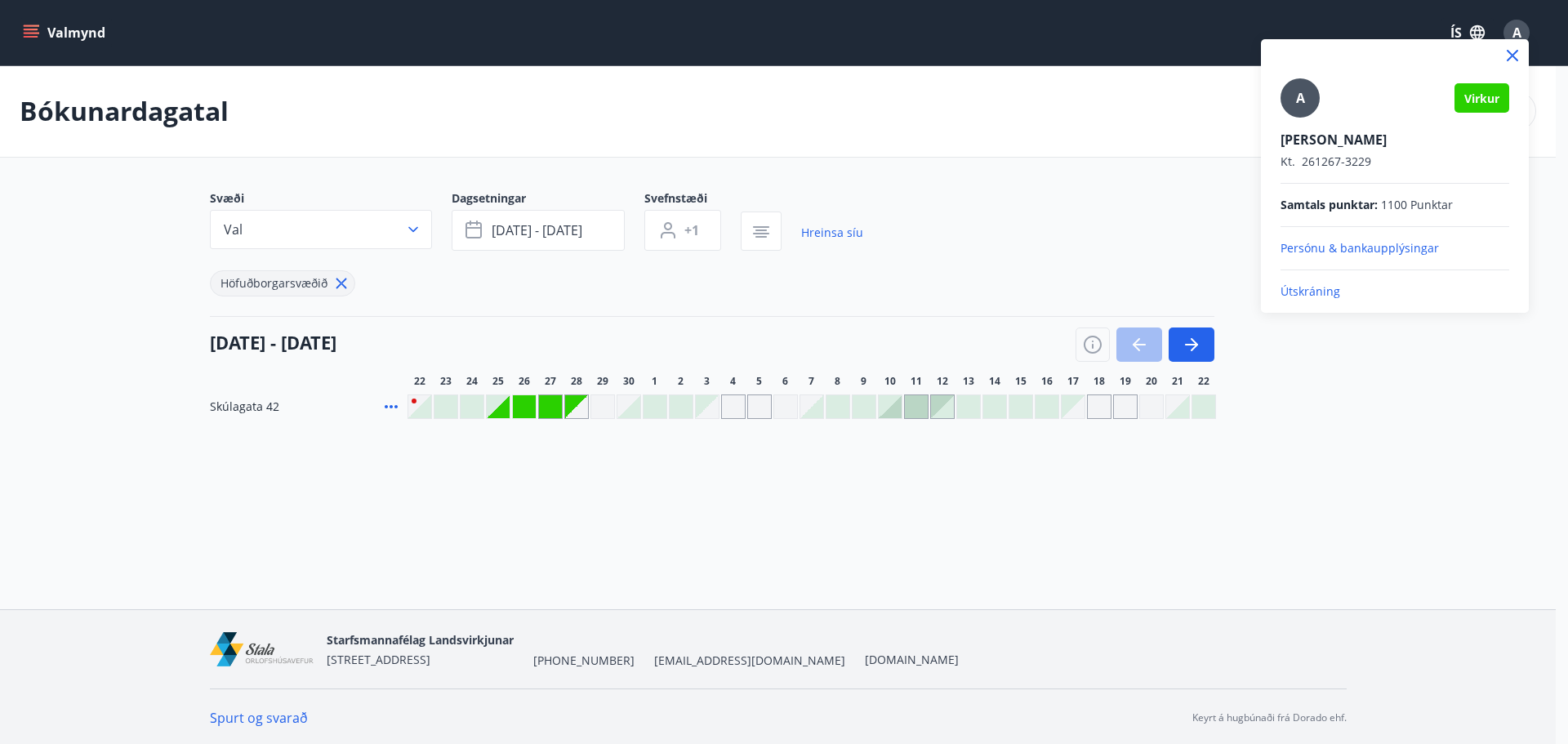
click at [1313, 284] on p "Útskráning" at bounding box center [1395, 292] width 229 height 17
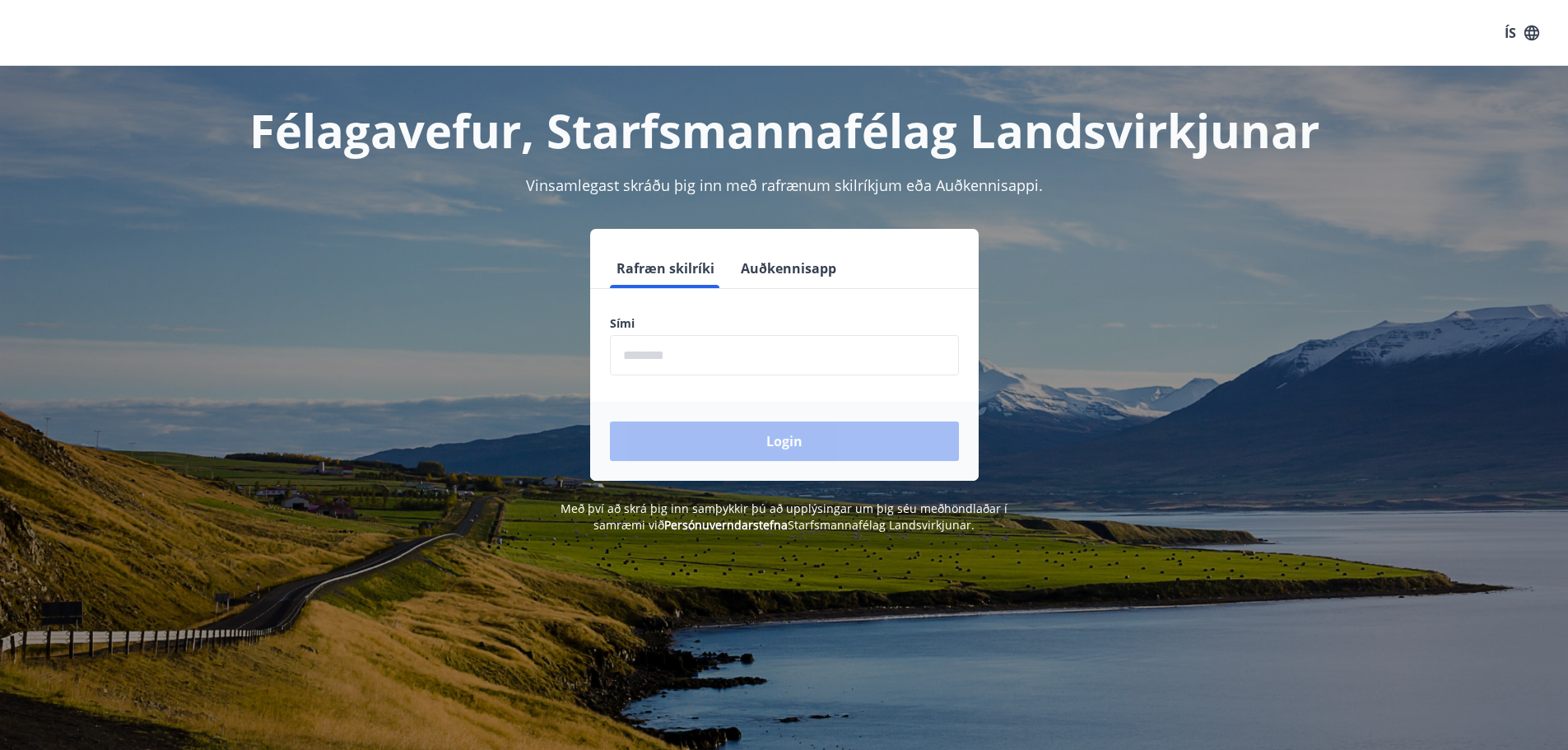
click at [740, 361] on input "phone" at bounding box center [784, 354] width 349 height 40
type input "********"
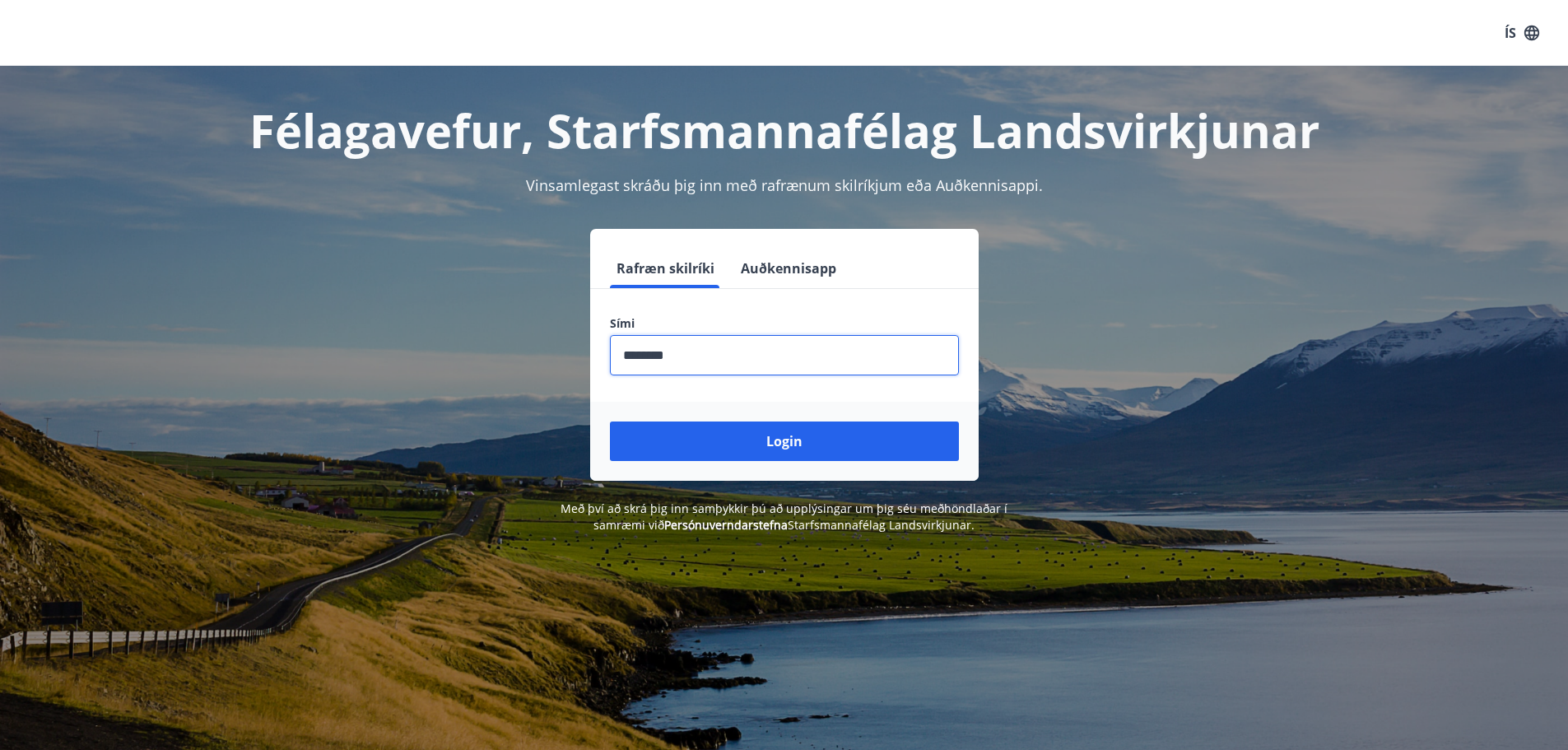
click at [610, 422] on button "Login" at bounding box center [784, 441] width 349 height 39
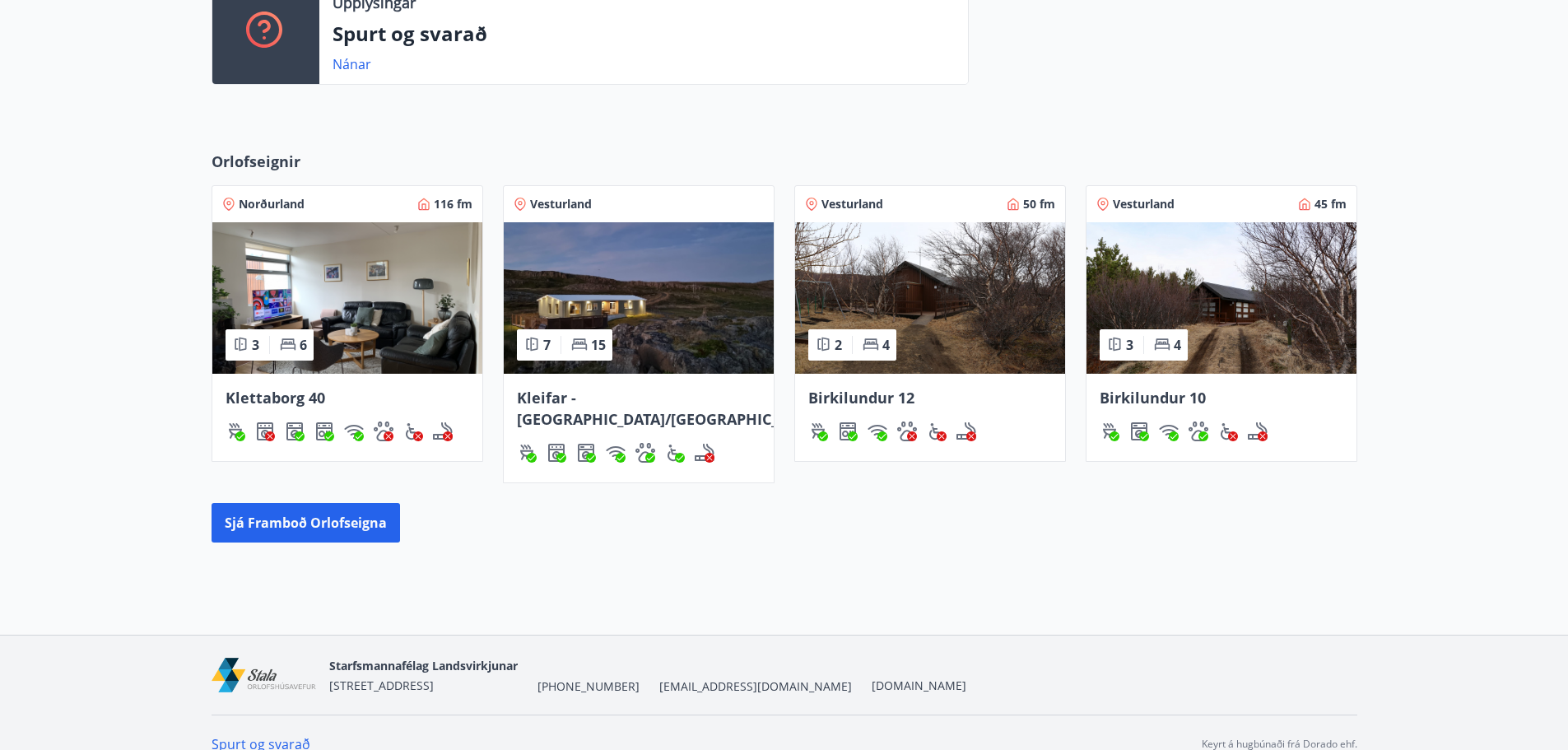
scroll to position [728, 0]
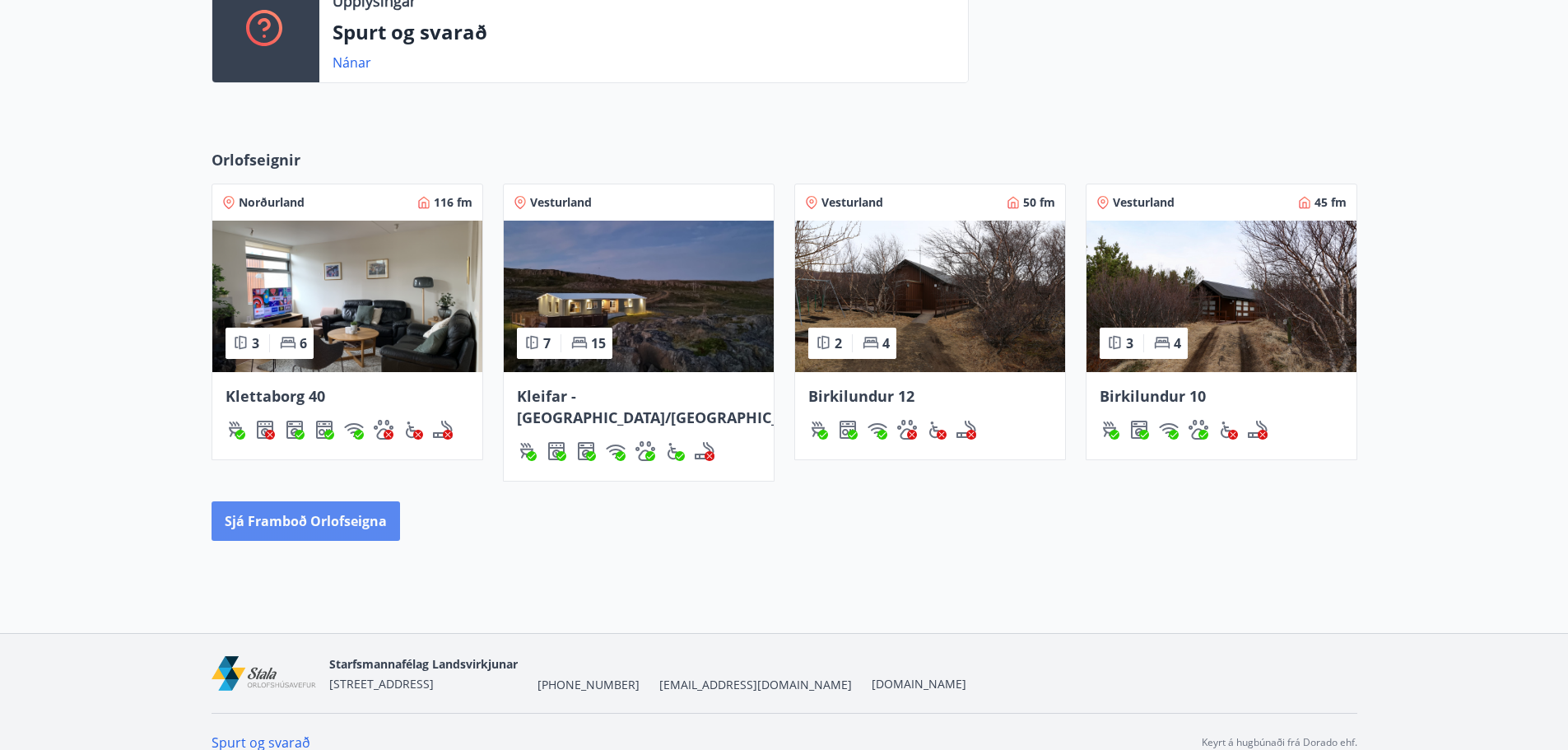
click at [328, 501] on button "Sjá framboð orlofseigna" at bounding box center [306, 521] width 189 height 39
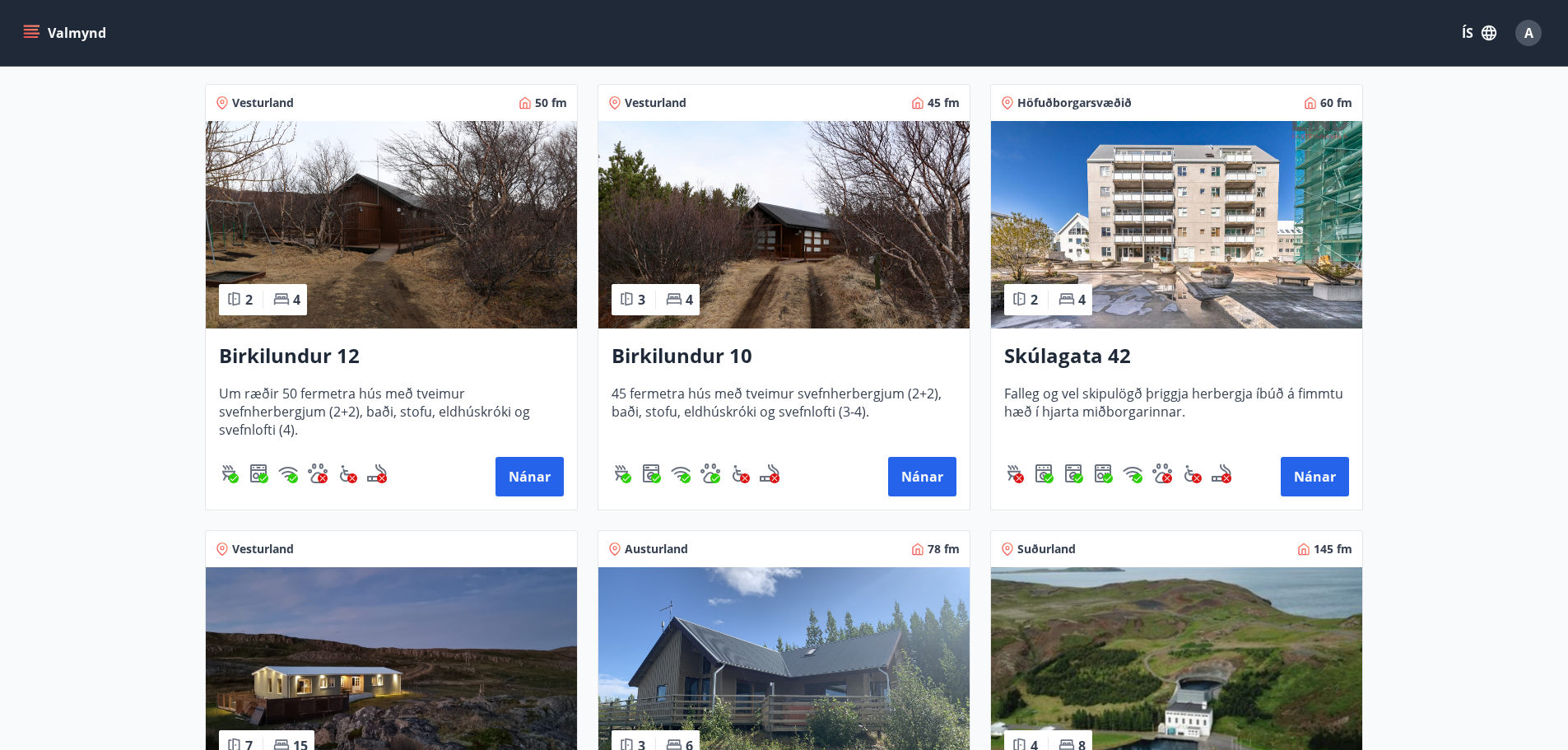
scroll to position [411, 0]
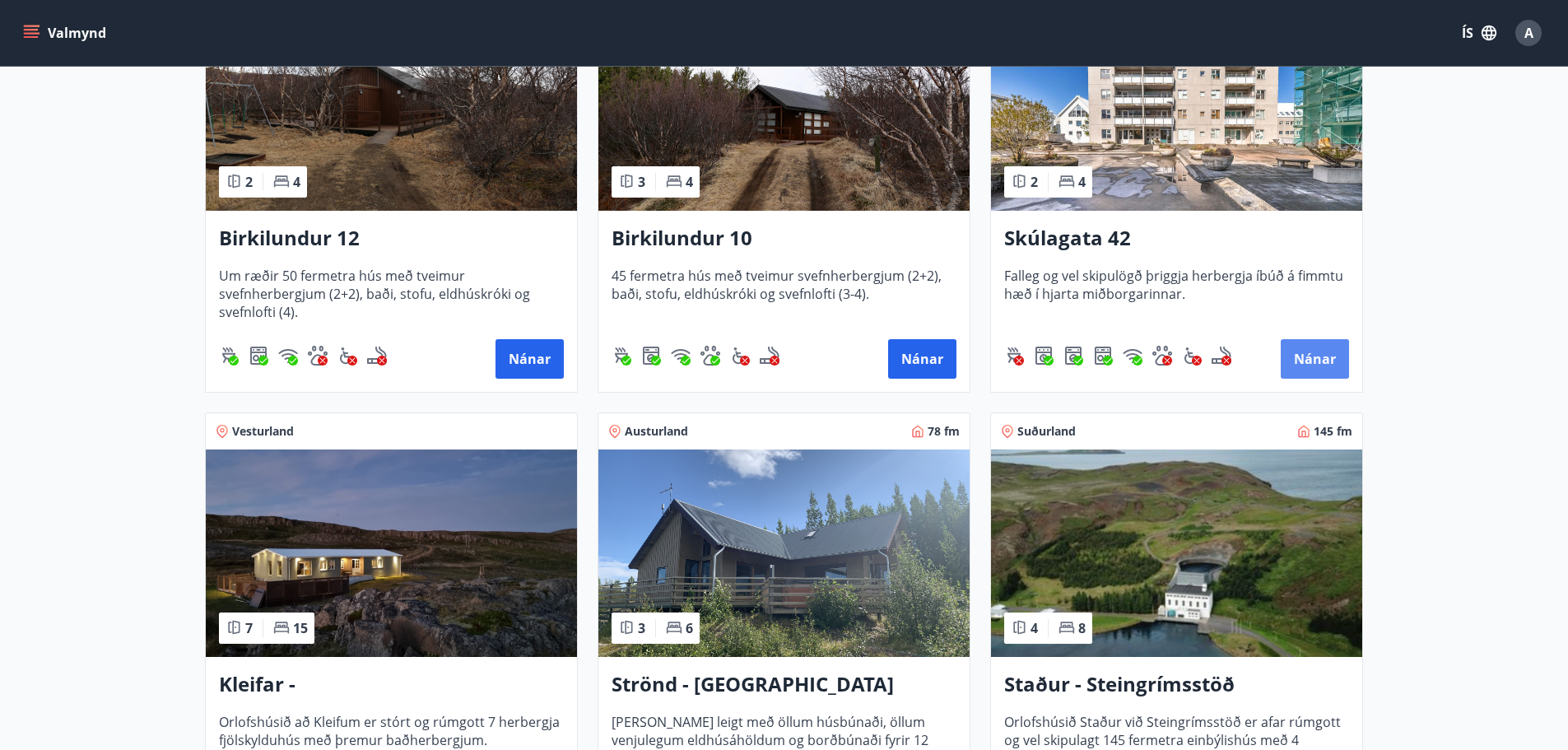
click at [1316, 349] on button "Nánar" at bounding box center [1315, 359] width 68 height 39
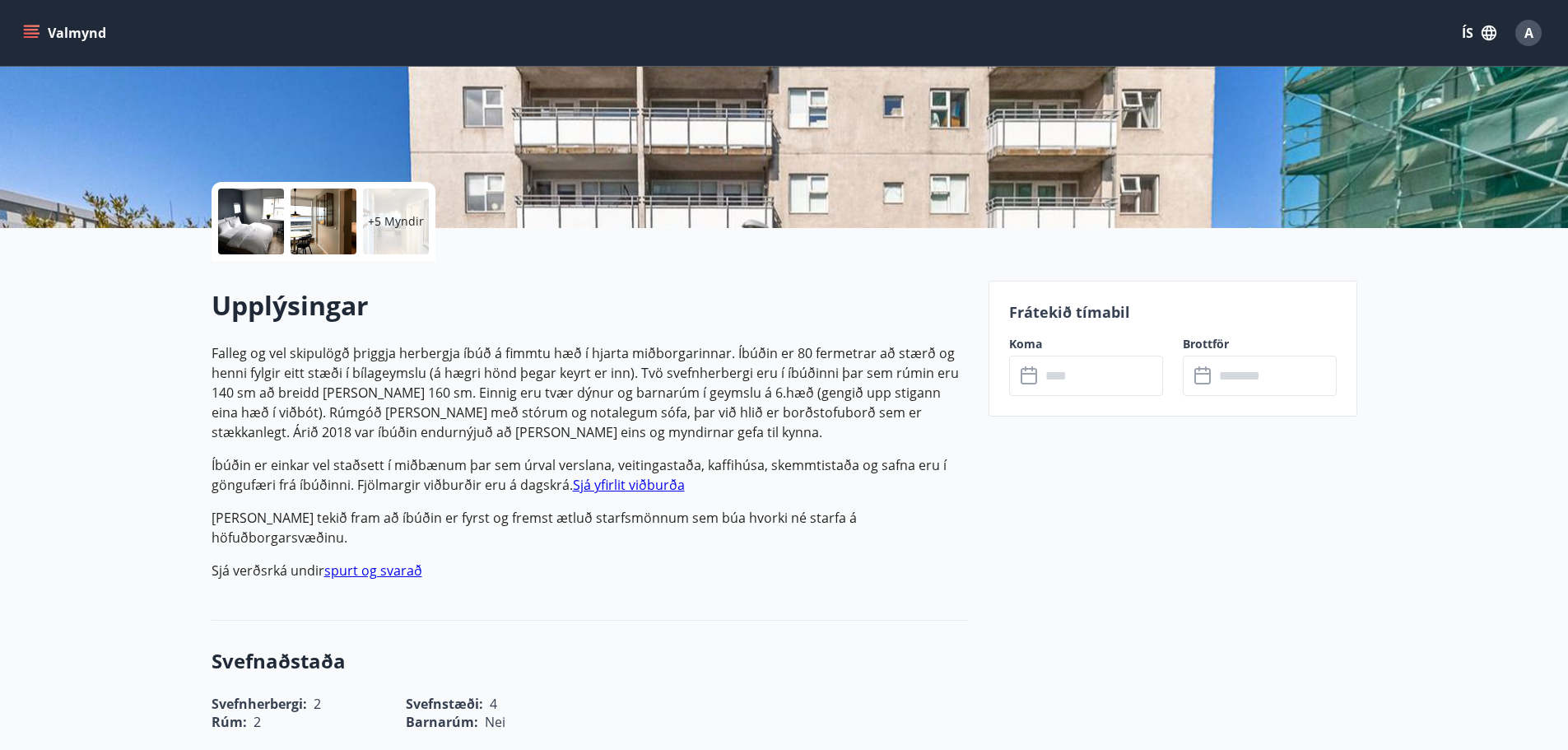
scroll to position [411, 0]
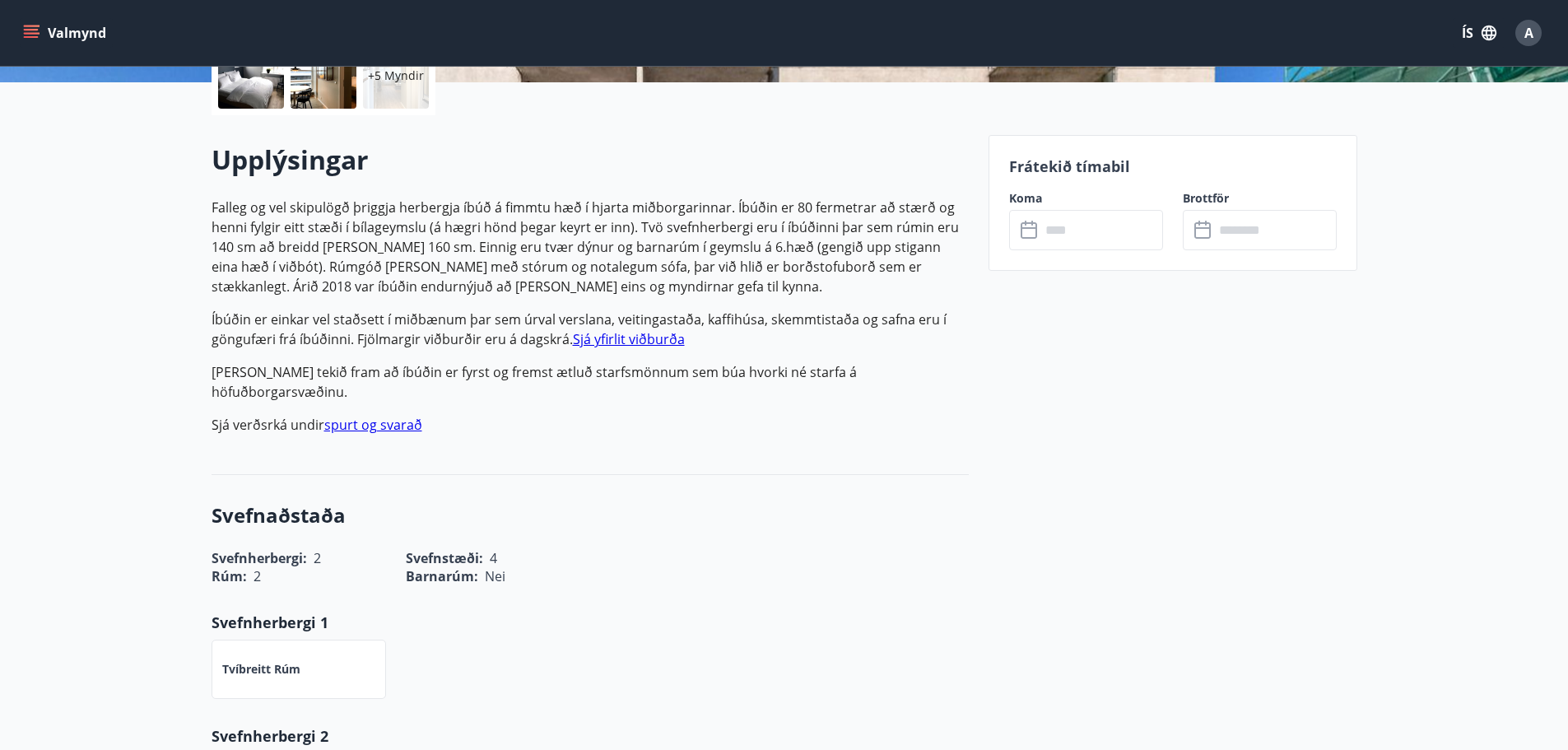
click at [1071, 223] on input "text" at bounding box center [1101, 230] width 122 height 40
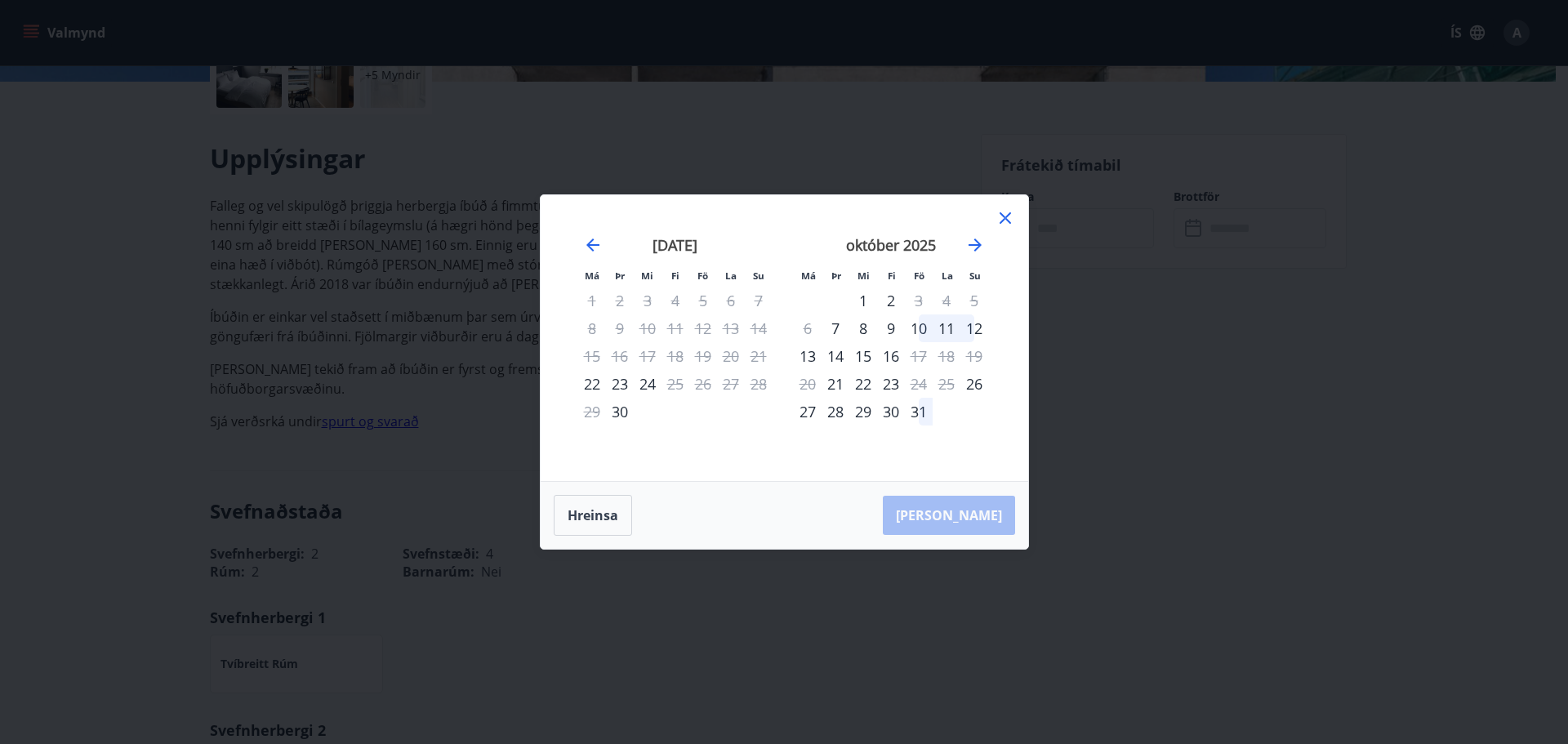
click at [644, 389] on div "24" at bounding box center [648, 384] width 28 height 28
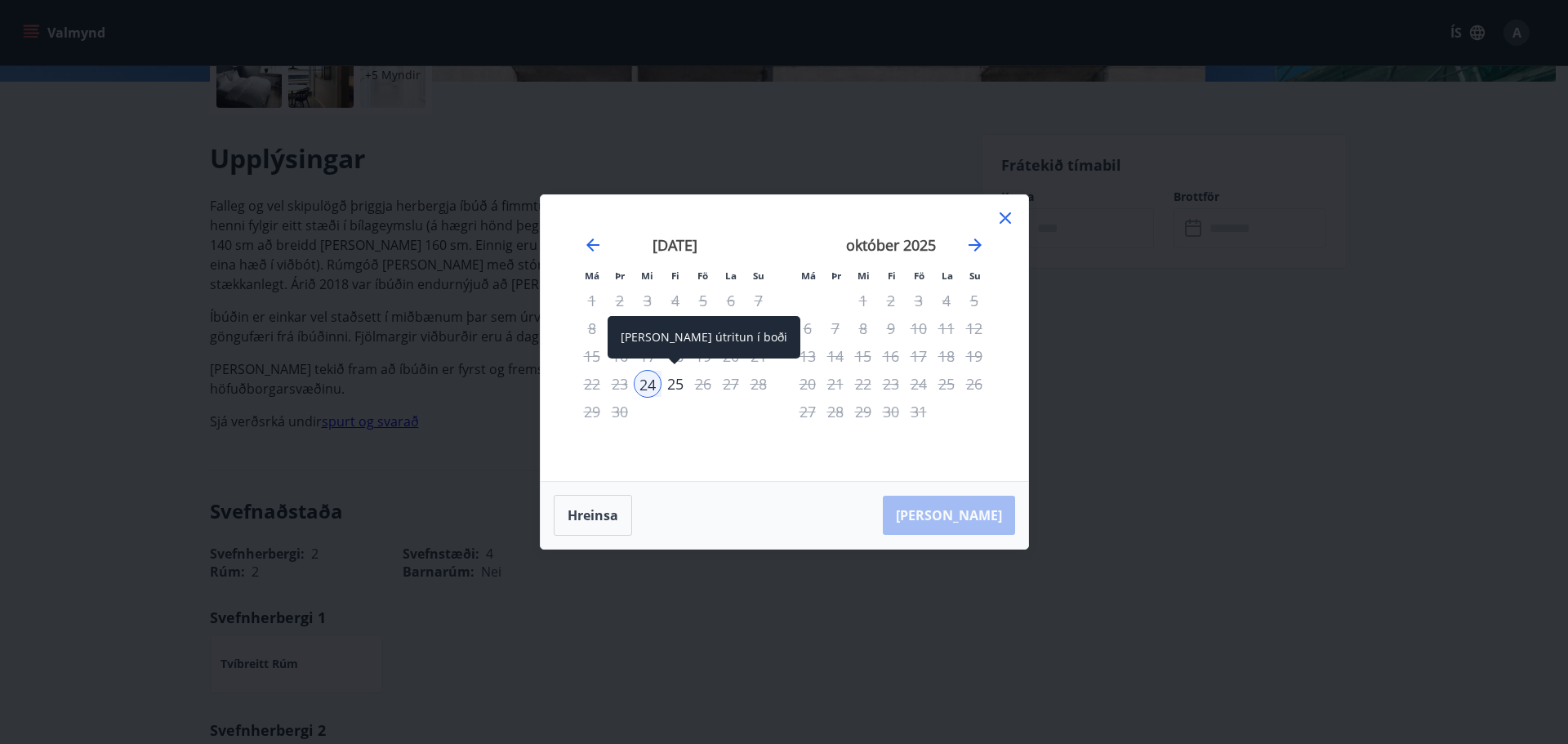
click at [677, 382] on div "25" at bounding box center [675, 384] width 28 height 28
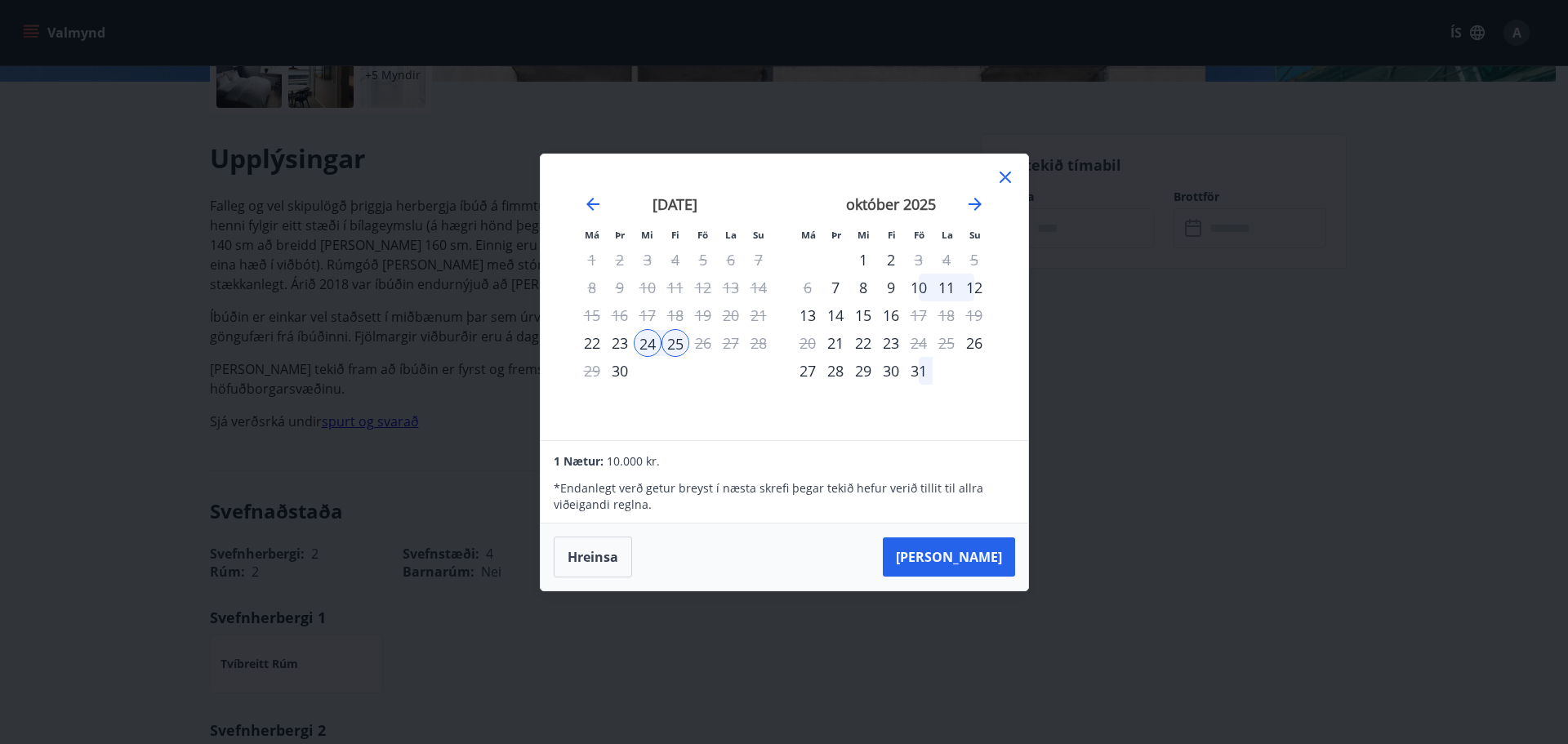
click at [1005, 179] on icon at bounding box center [1005, 176] width 19 height 19
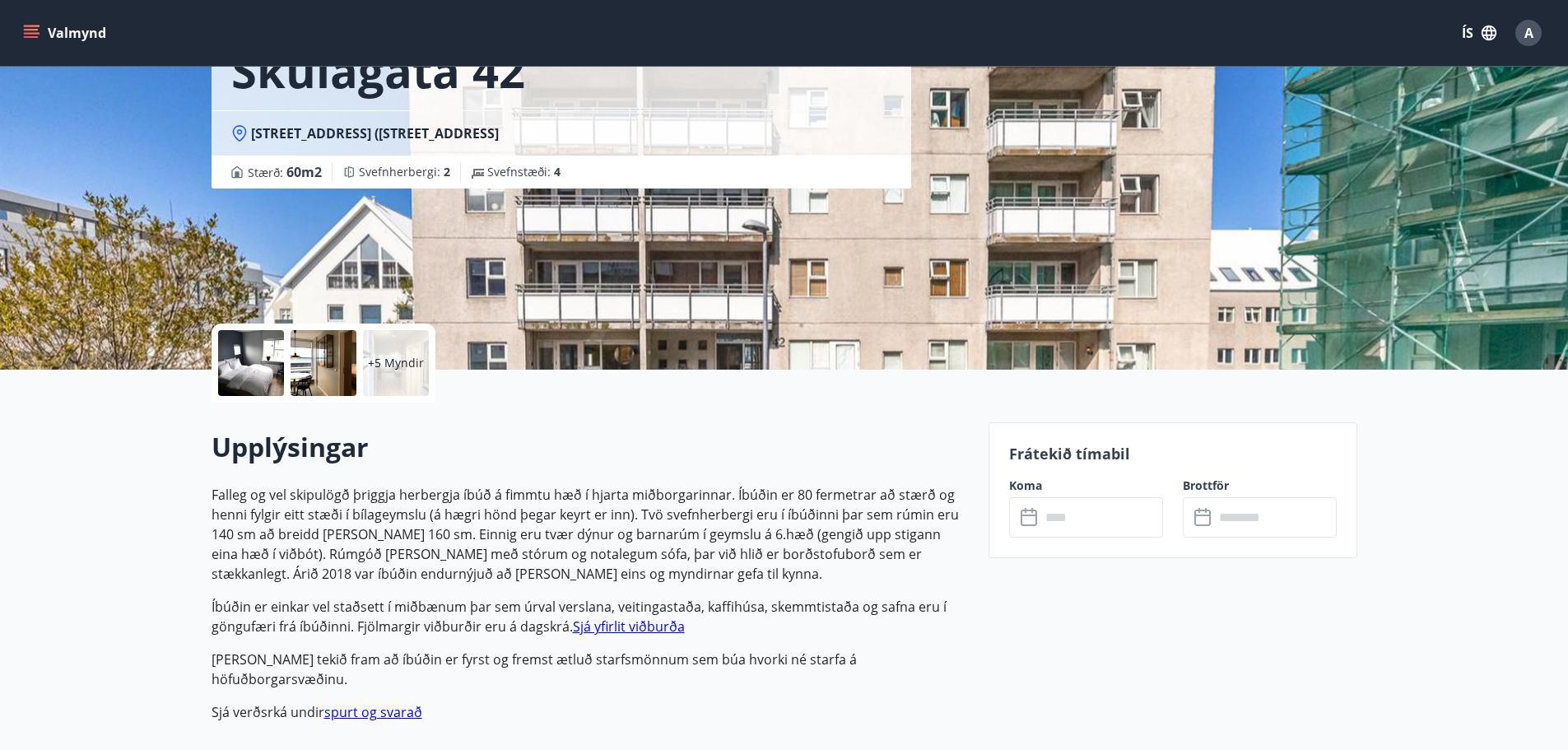
scroll to position [0, 0]
